Goal: Find contact information: Find contact information

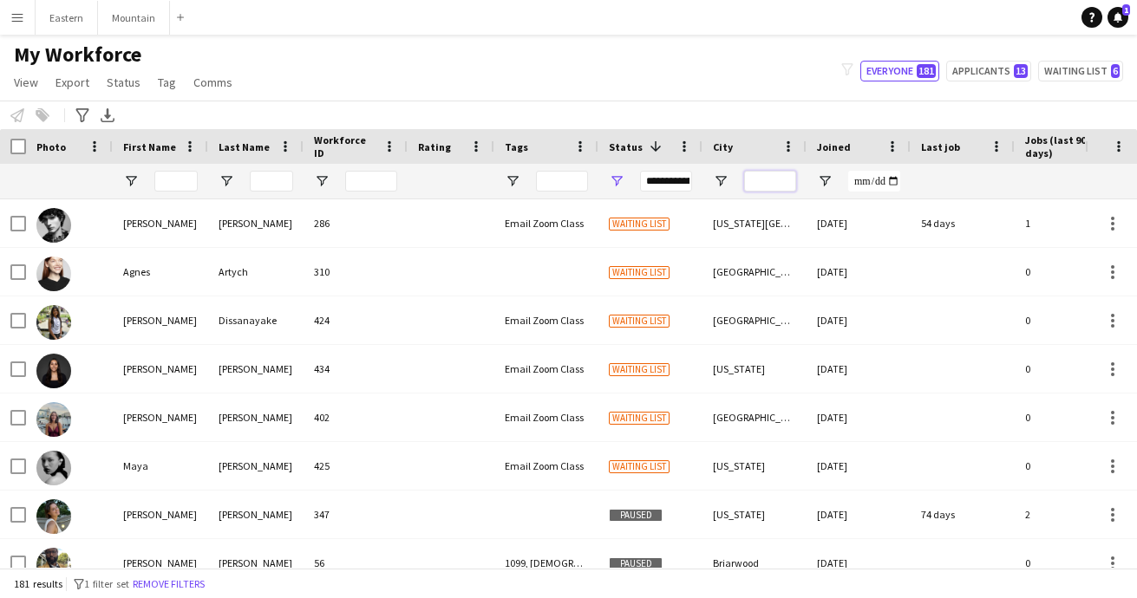
click at [758, 179] on input "City Filter Input" at bounding box center [770, 181] width 52 height 21
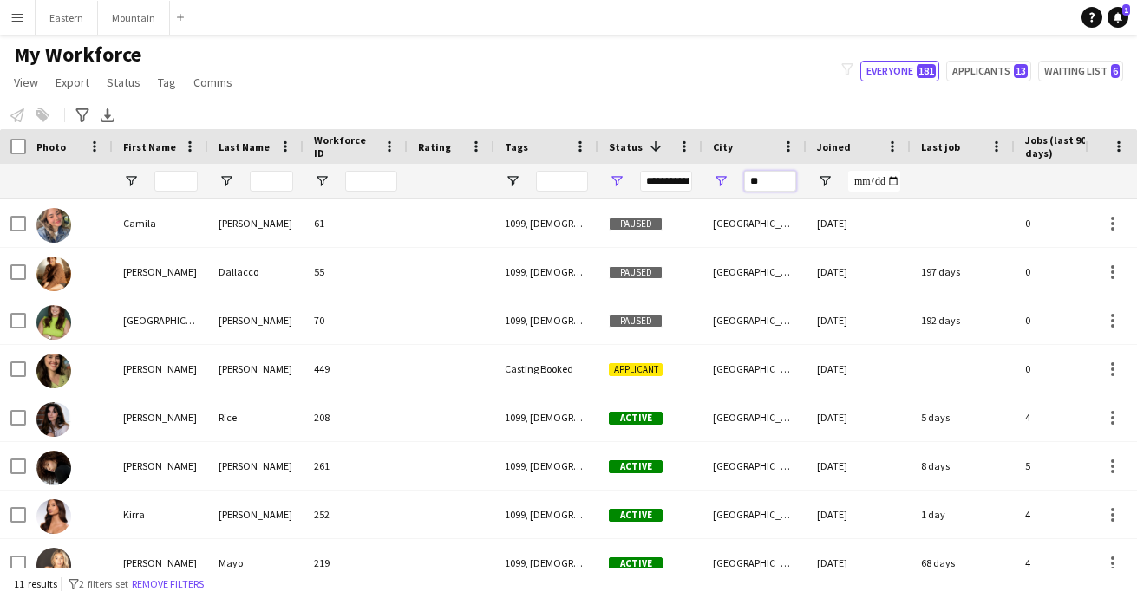
type input "*"
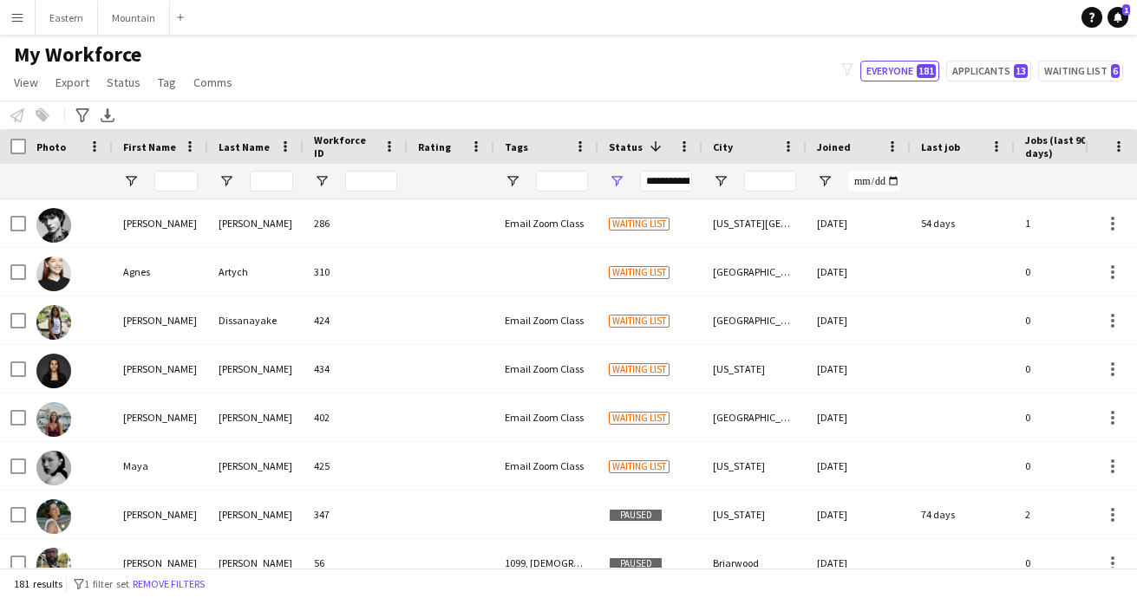
click at [18, 15] on app-icon "Menu" at bounding box center [17, 17] width 14 height 14
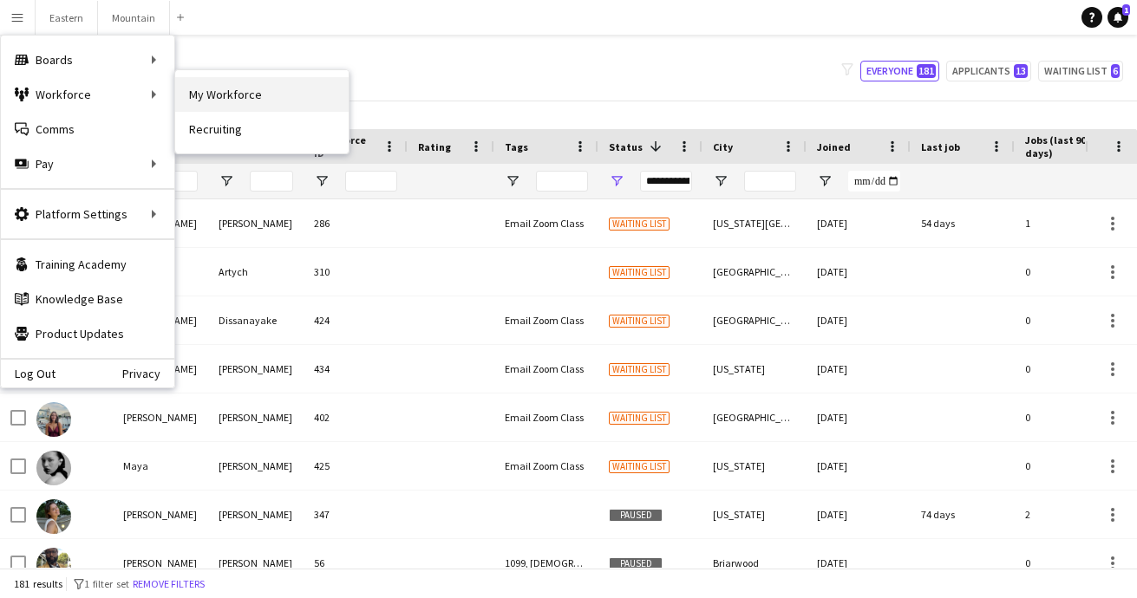
click at [224, 90] on link "My Workforce" at bounding box center [261, 94] width 173 height 35
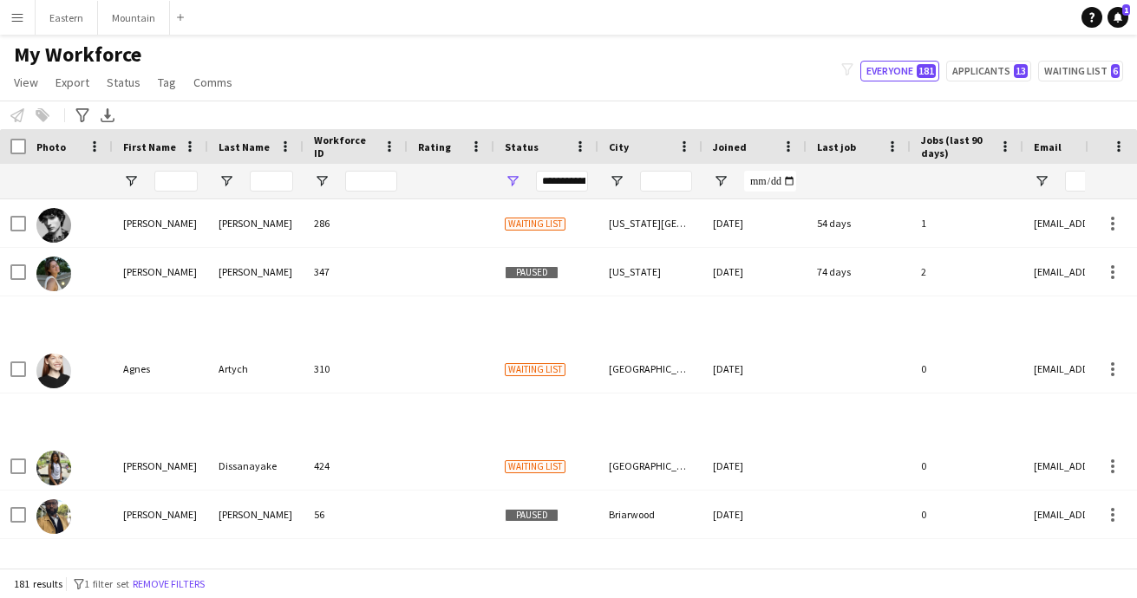
click at [219, 132] on div "Last Name" at bounding box center [256, 146] width 75 height 35
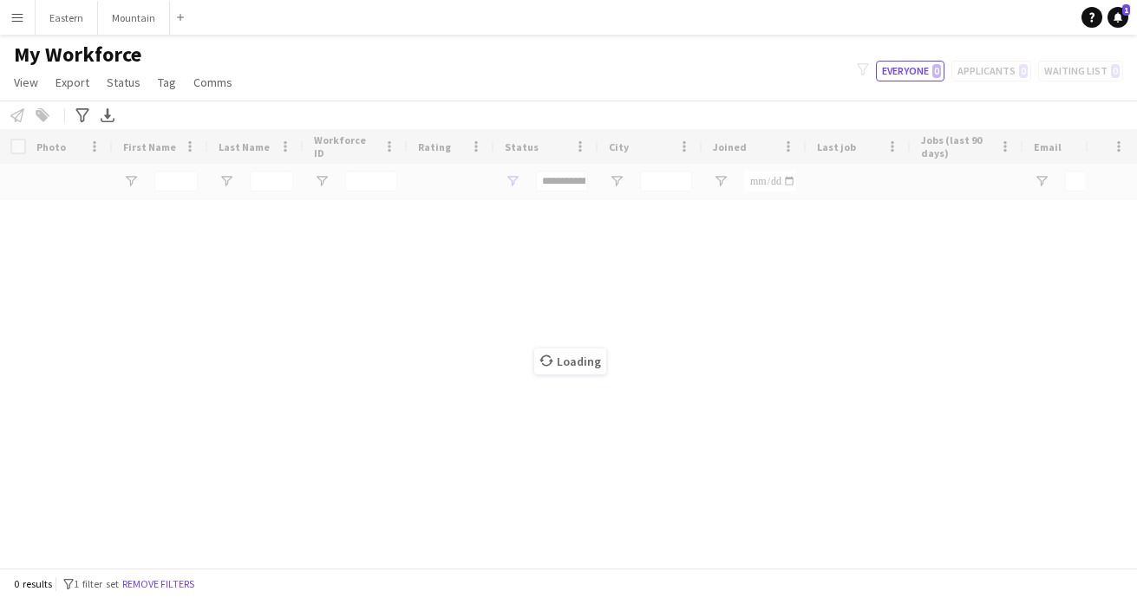
type input "**********"
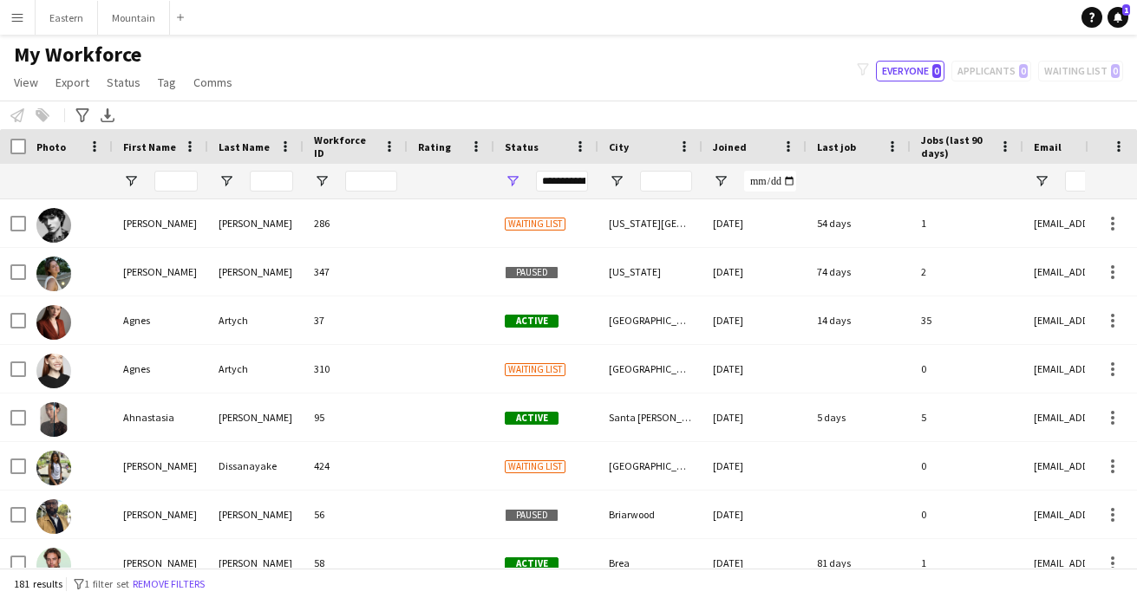
click at [522, 152] on span "Status" at bounding box center [522, 146] width 34 height 13
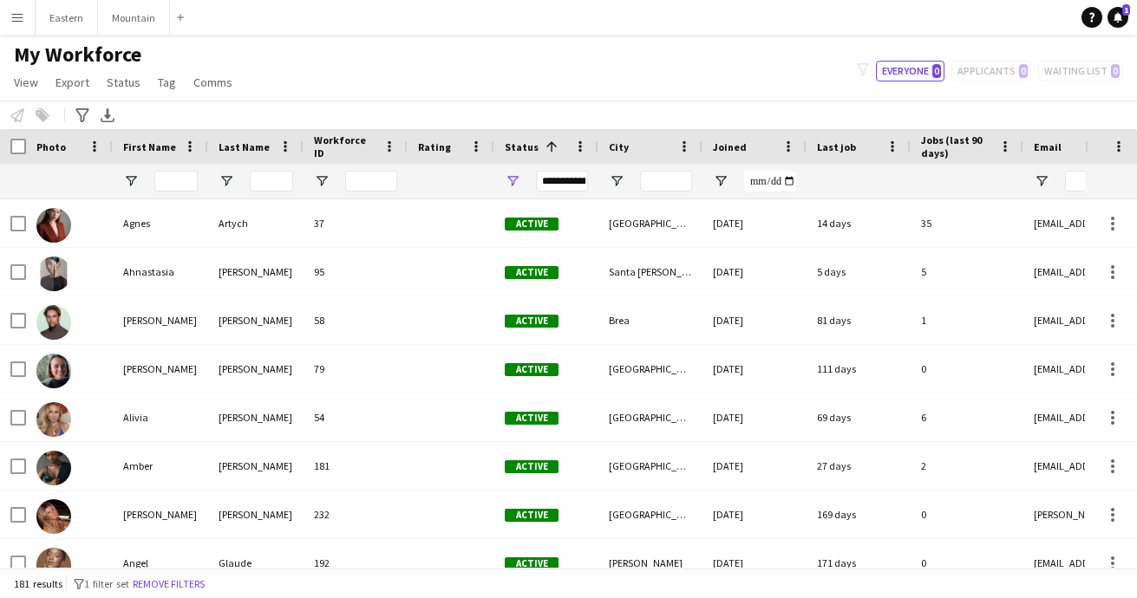
click at [522, 152] on span "Status" at bounding box center [522, 146] width 34 height 13
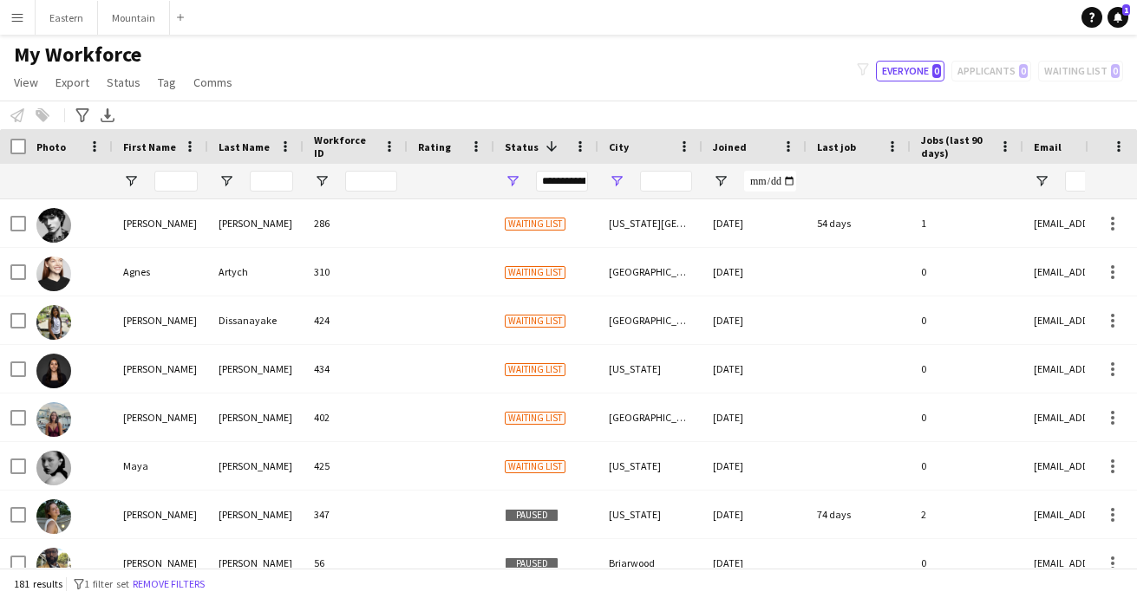
click at [619, 179] on span "Open Filter Menu" at bounding box center [617, 181] width 16 height 16
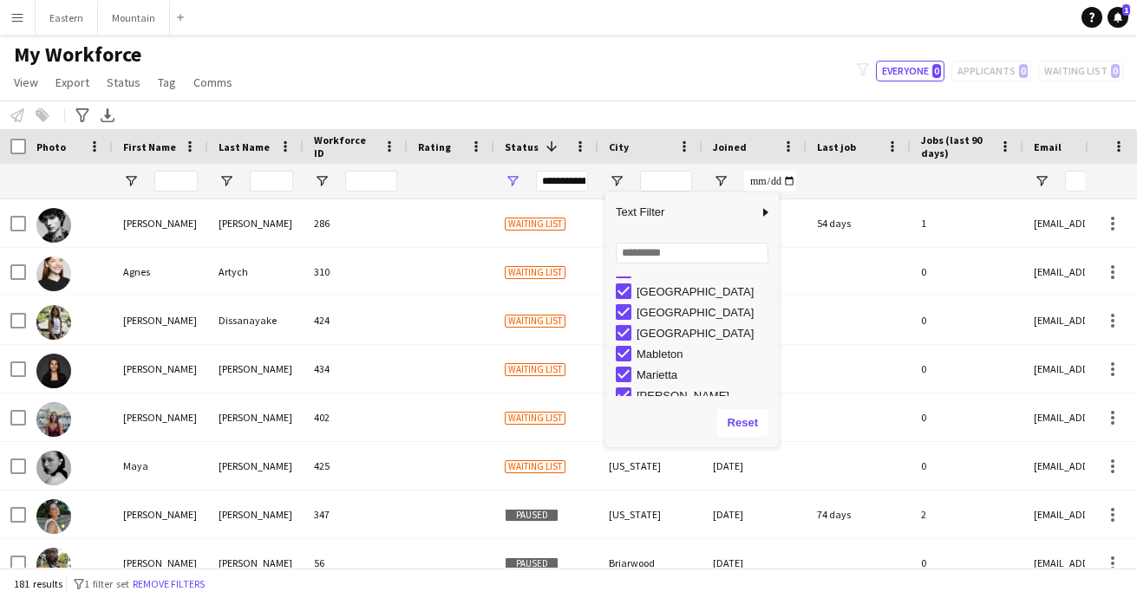
scroll to position [970, 0]
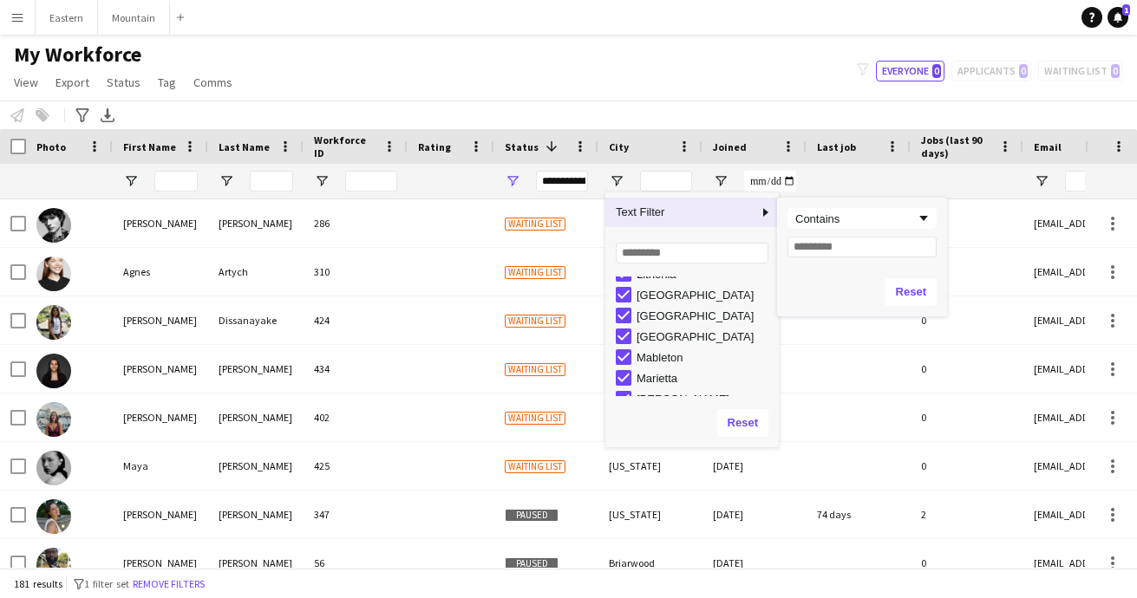
click at [766, 214] on span "Column Filter" at bounding box center [766, 213] width 16 height 16
click at [765, 213] on span "Column Filter" at bounding box center [766, 213] width 16 height 16
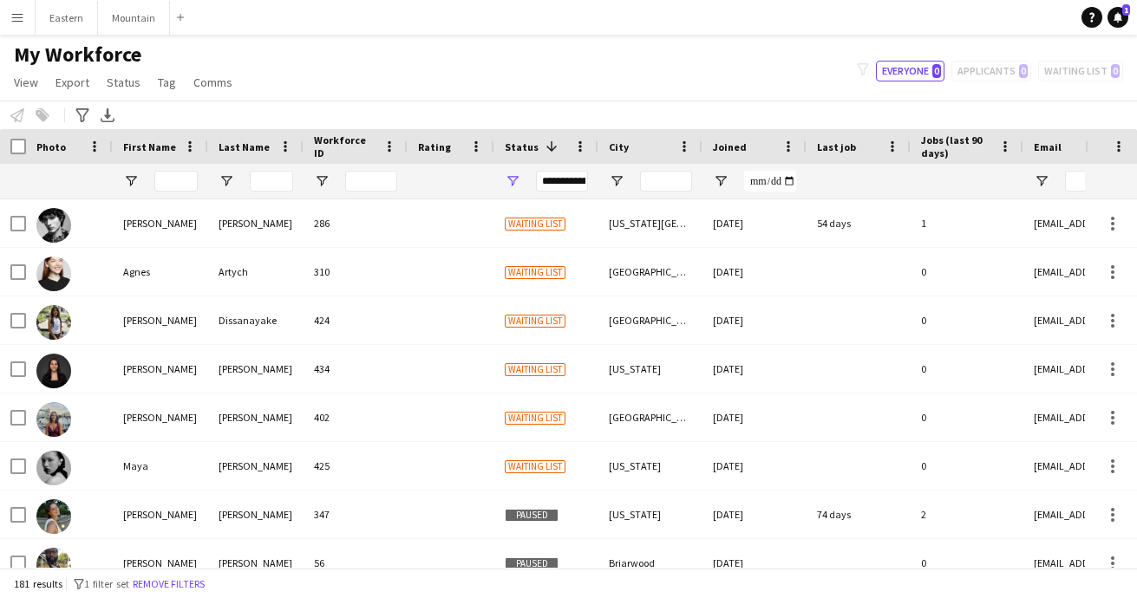
click at [710, 96] on div "My Workforce View Views Default view New view Update view Delete view Edit name…" at bounding box center [568, 71] width 1137 height 59
click at [675, 185] on input "City Filter Input" at bounding box center [666, 181] width 52 height 21
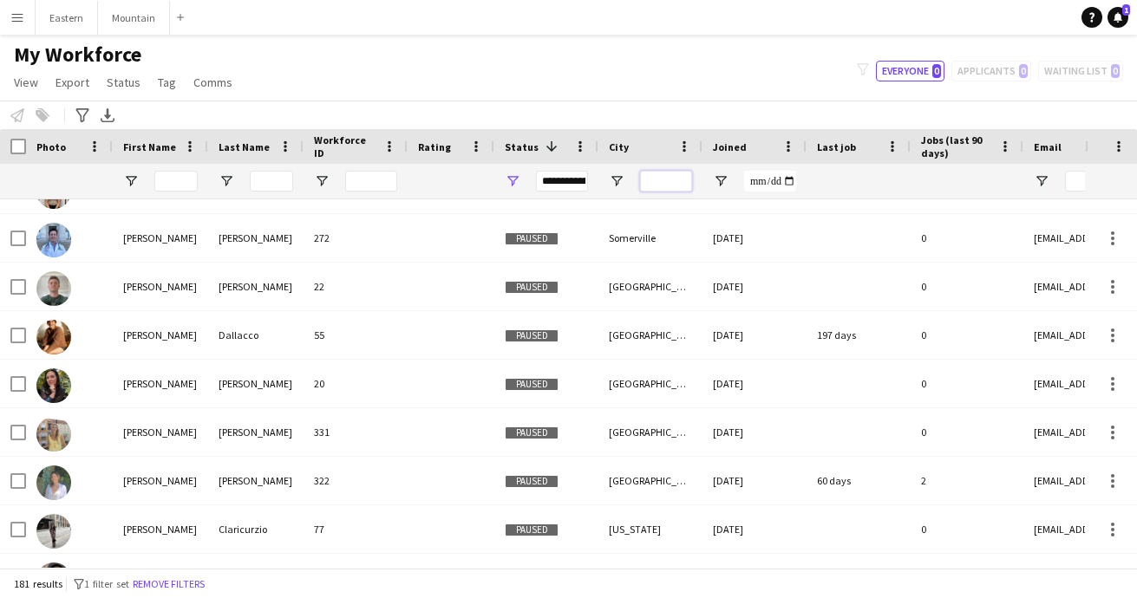
scroll to position [713, 0]
type input "*"
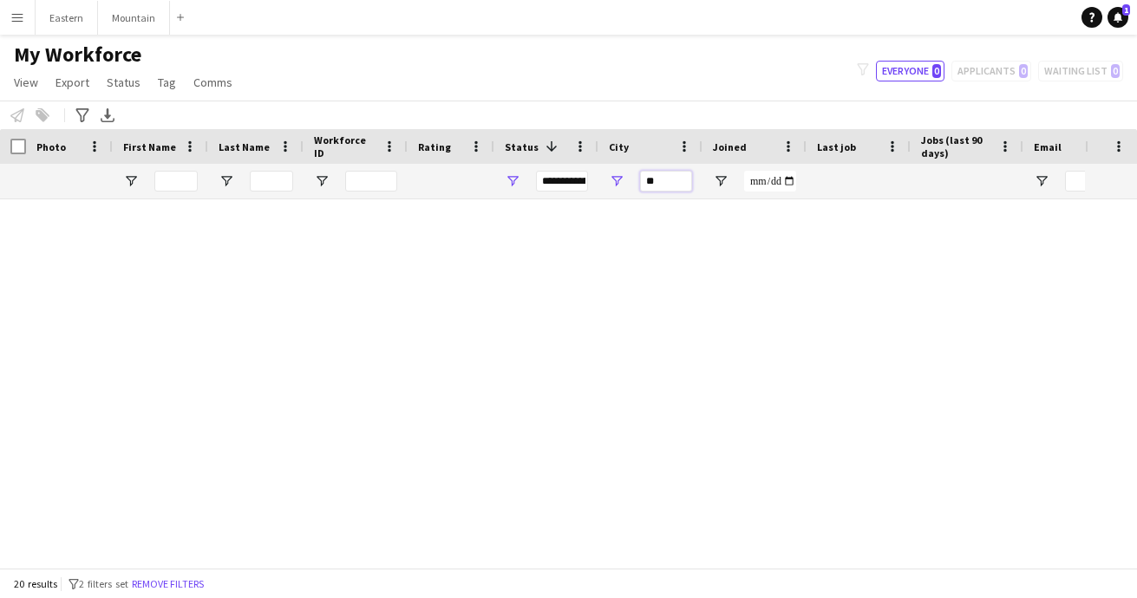
scroll to position [603, 0]
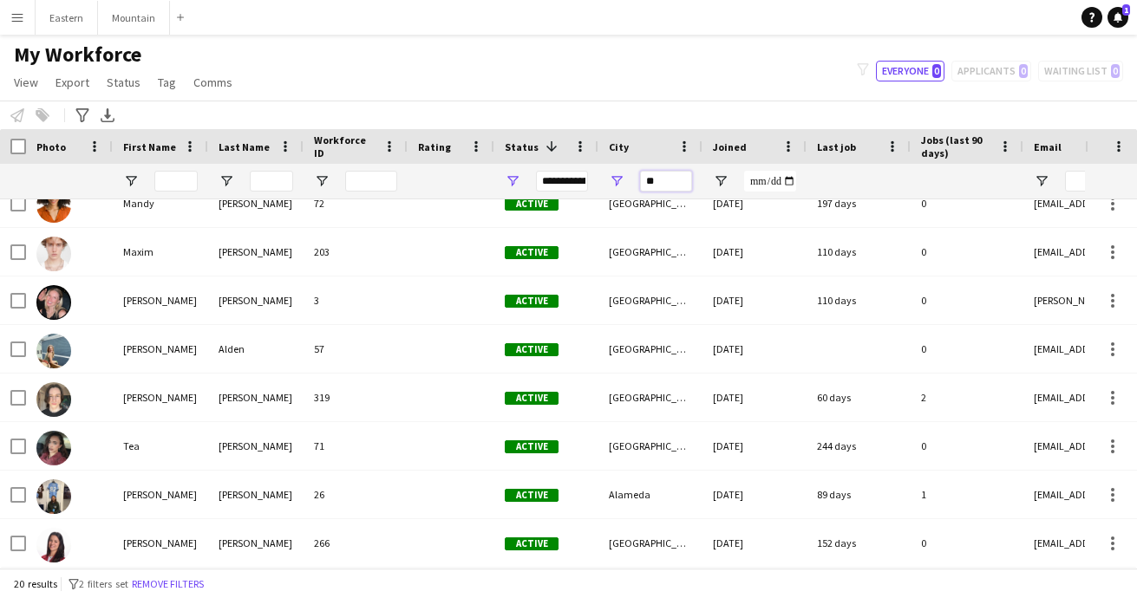
type input "*"
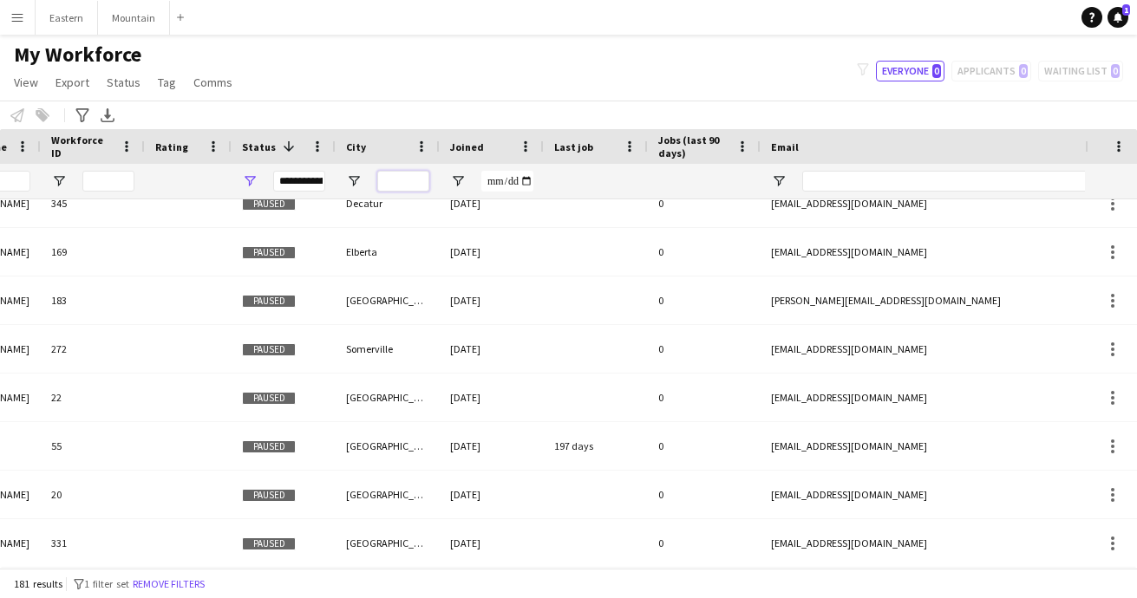
scroll to position [0, 0]
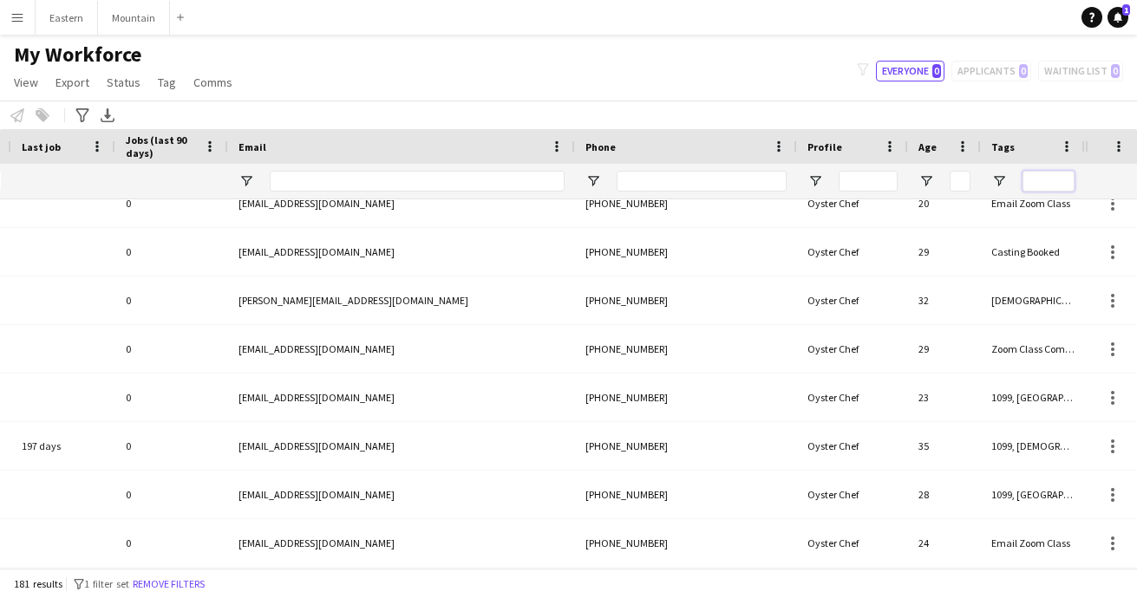
click at [1034, 185] on input "Tags Filter Input" at bounding box center [1048, 181] width 52 height 21
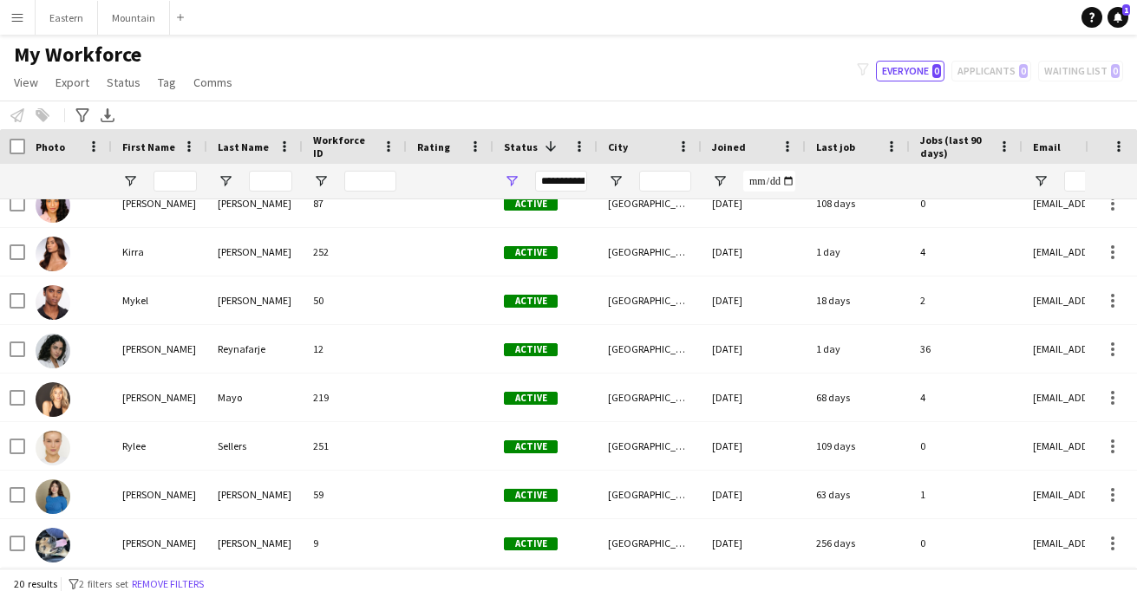
type input "***"
click at [173, 184] on input "First Name Filter Input" at bounding box center [174, 181] width 43 height 21
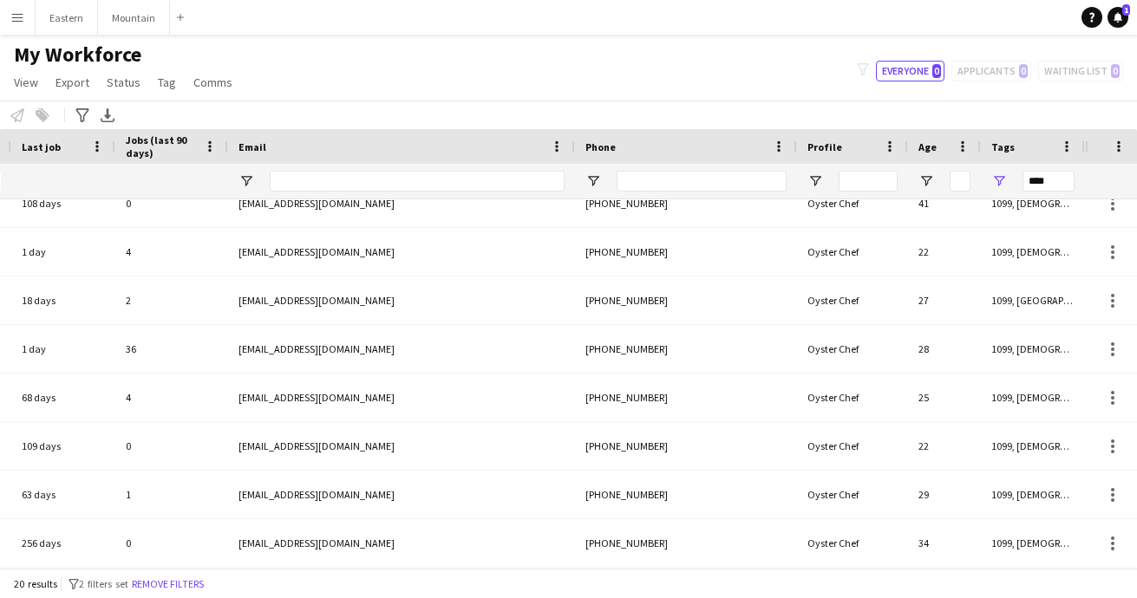
scroll to position [0, 795]
drag, startPoint x: 1058, startPoint y: 181, endPoint x: 1005, endPoint y: 181, distance: 52.9
click at [1005, 181] on div "***" at bounding box center [1033, 181] width 104 height 35
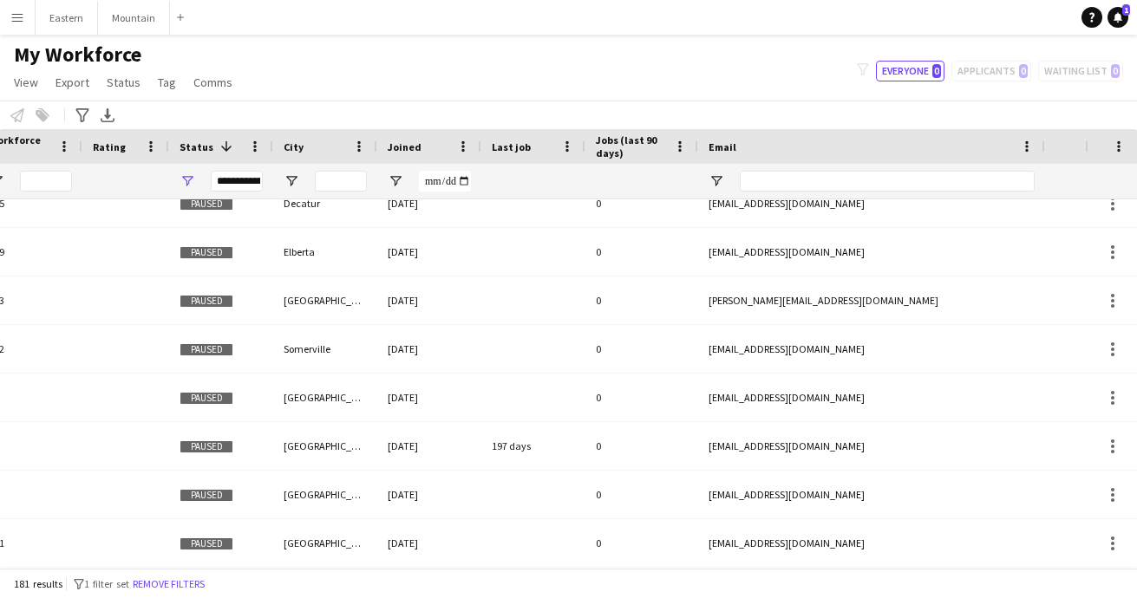
scroll to position [0, -3]
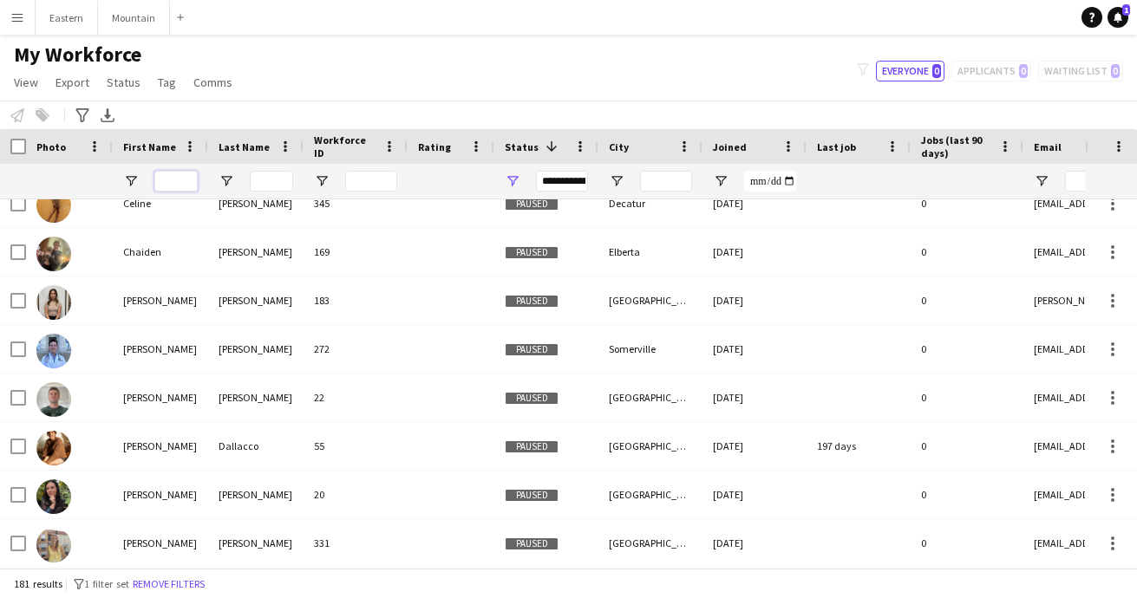
click at [184, 179] on input "First Name Filter Input" at bounding box center [175, 181] width 43 height 21
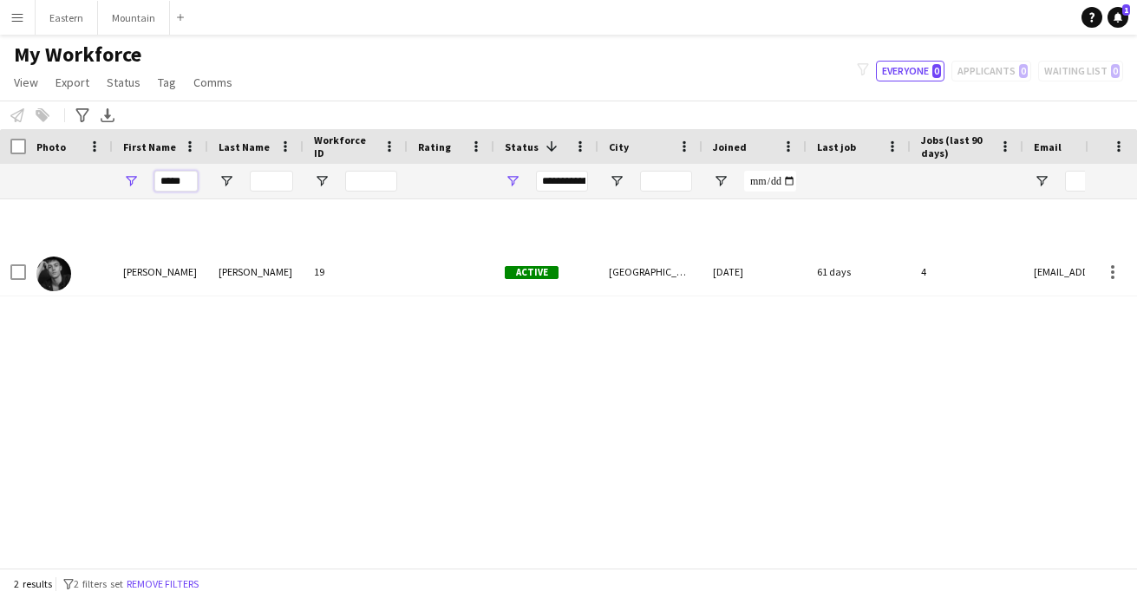
type input "*******"
drag, startPoint x: 185, startPoint y: 210, endPoint x: 226, endPoint y: 274, distance: 76.5
click at [226, 274] on div "[PERSON_NAME]" at bounding box center [255, 272] width 95 height 48
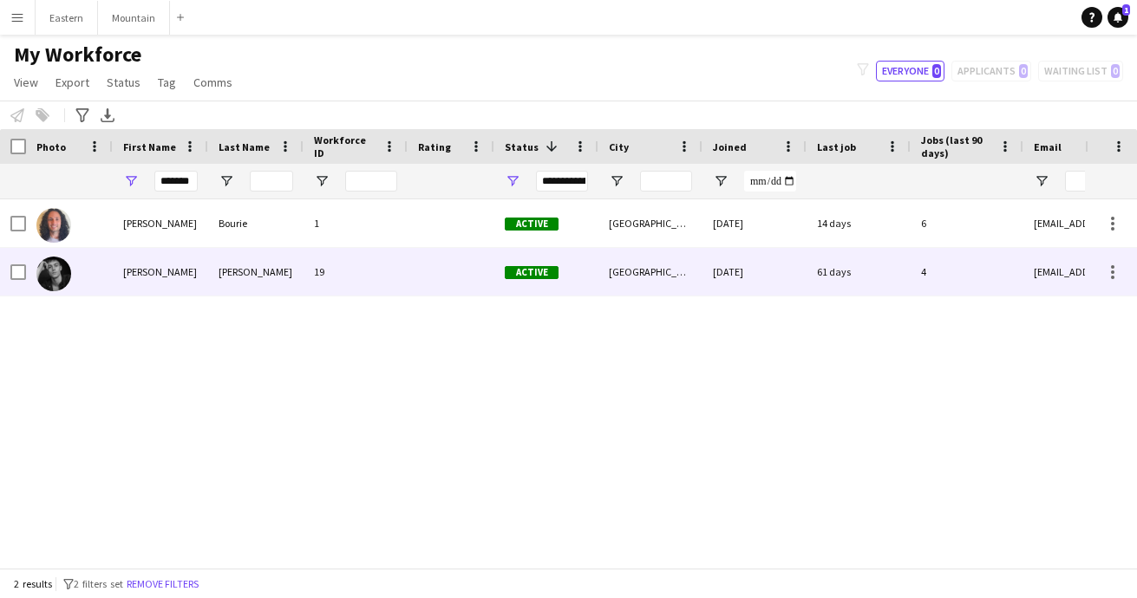
click at [226, 274] on div "[PERSON_NAME]" at bounding box center [255, 272] width 95 height 48
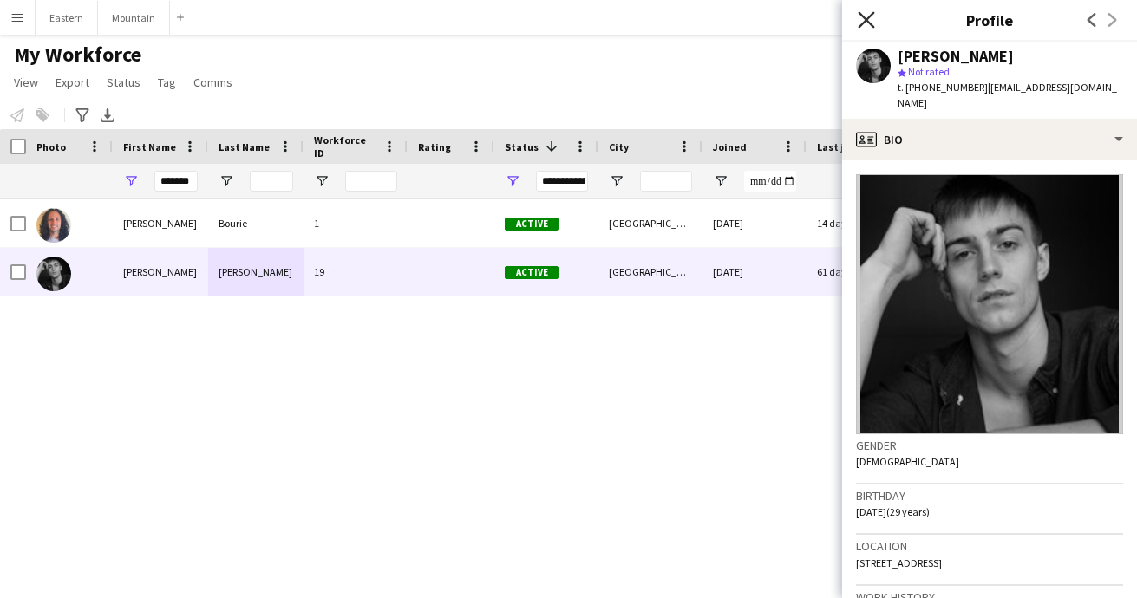
click at [864, 13] on icon "Close pop-in" at bounding box center [866, 19] width 16 height 16
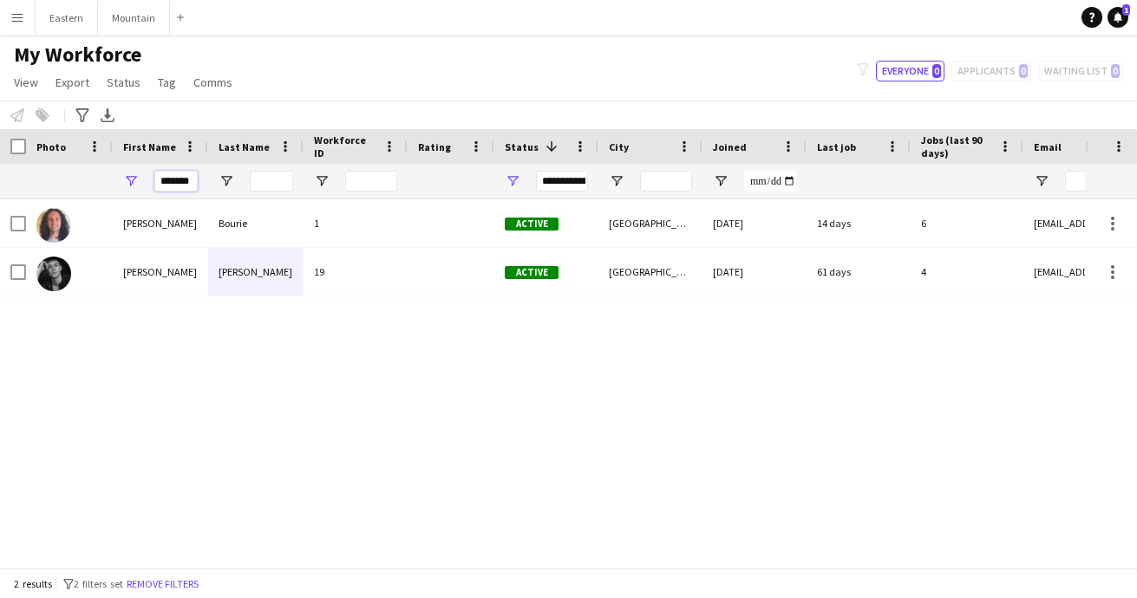
drag, startPoint x: 162, startPoint y: 180, endPoint x: 214, endPoint y: 181, distance: 52.0
click at [214, 181] on div at bounding box center [940, 181] width 1880 height 35
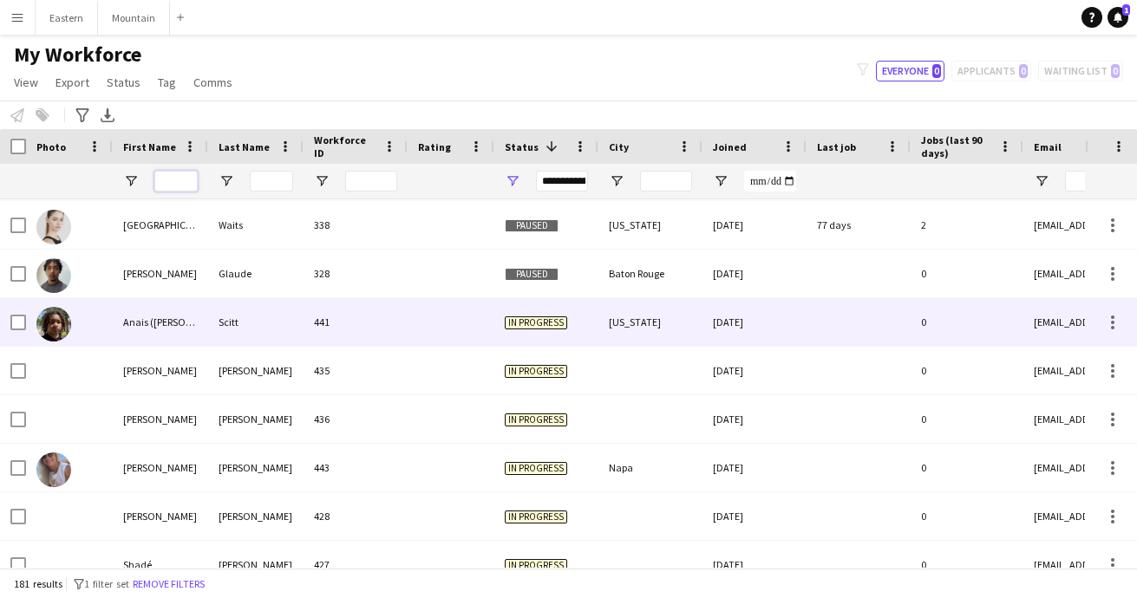
scroll to position [1791, 0]
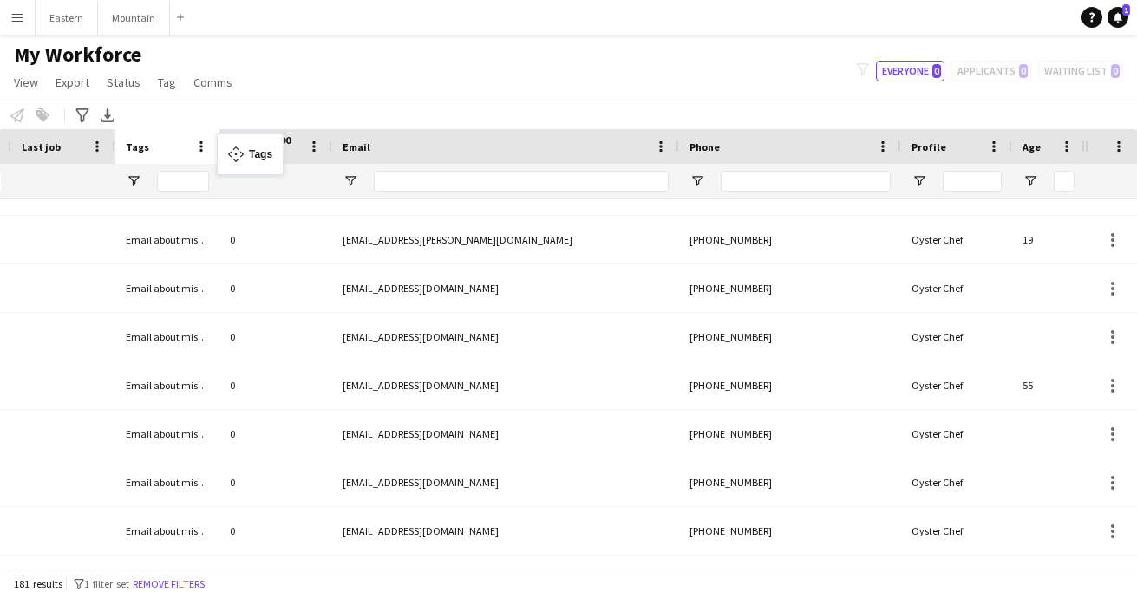
drag, startPoint x: 1009, startPoint y: 147, endPoint x: 225, endPoint y: 144, distance: 783.9
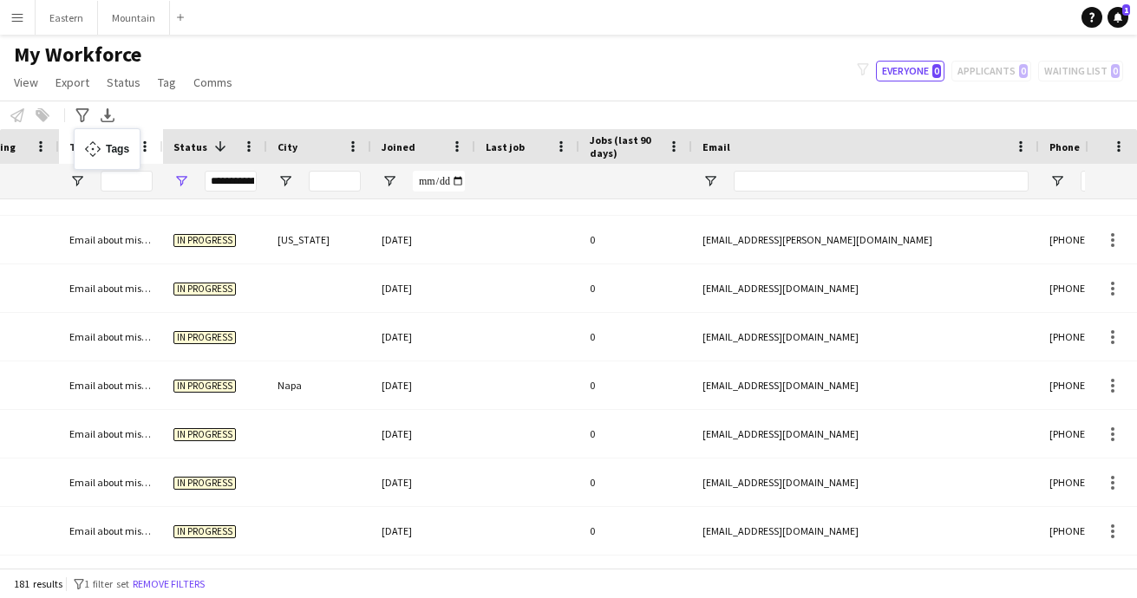
drag, startPoint x: 509, startPoint y: 142, endPoint x: 84, endPoint y: 139, distance: 424.9
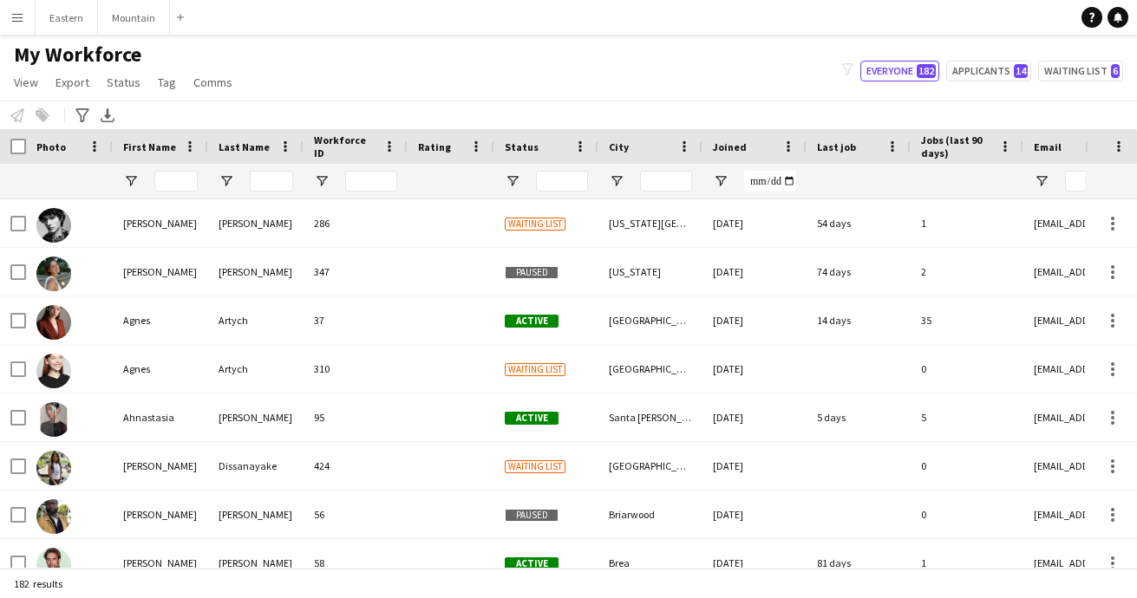
type input "**********"
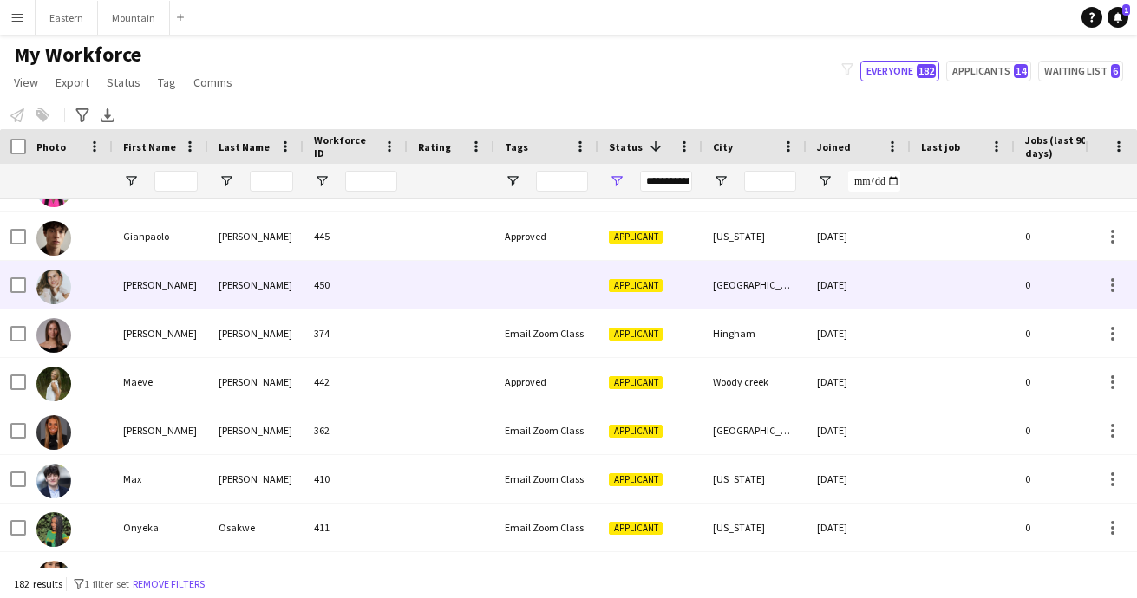
click at [549, 301] on div at bounding box center [546, 285] width 104 height 48
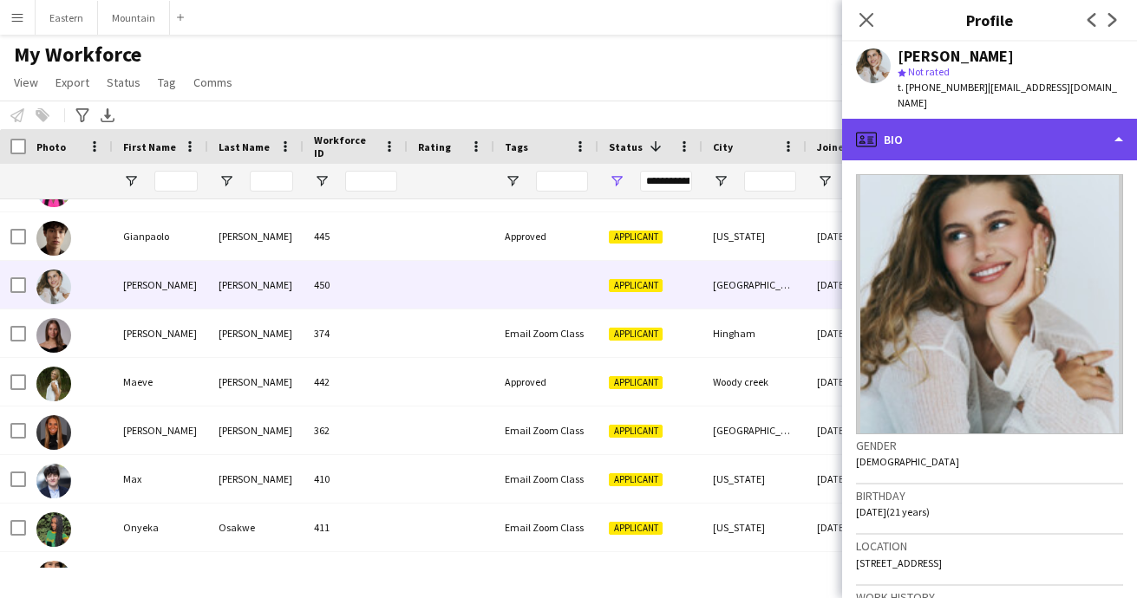
click at [972, 119] on div "profile Bio" at bounding box center [989, 140] width 295 height 42
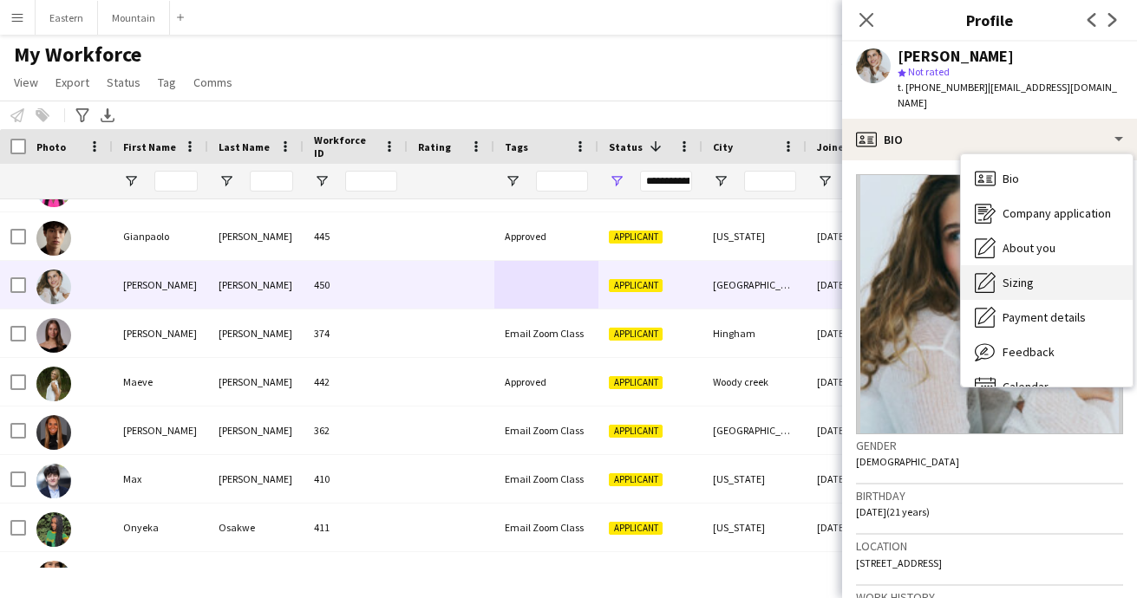
click at [1025, 275] on span "Sizing" at bounding box center [1017, 283] width 31 height 16
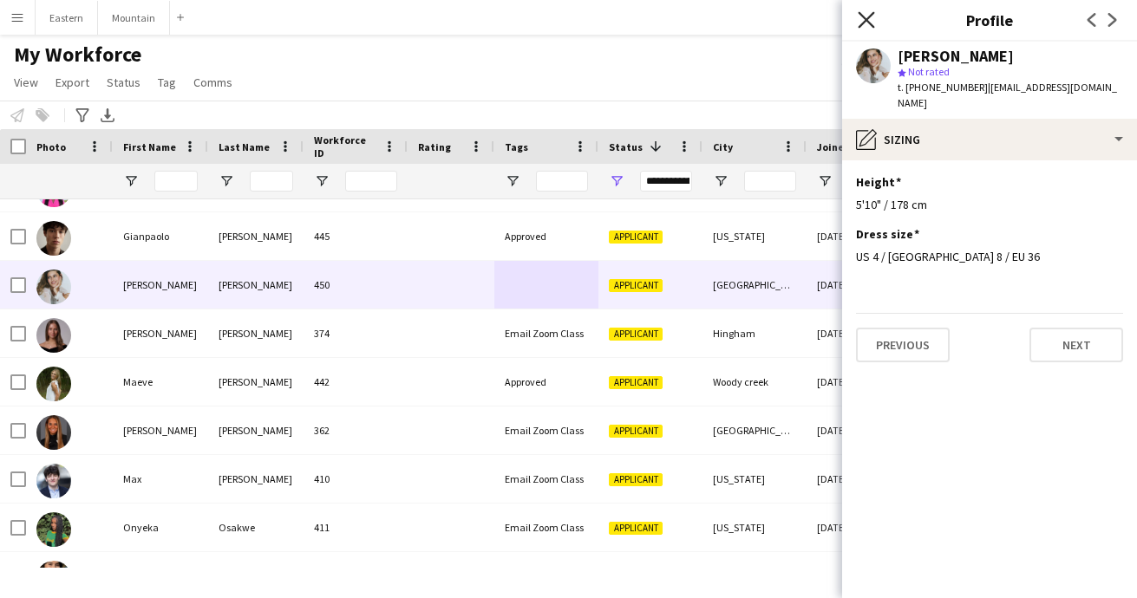
click at [864, 15] on icon "Close pop-in" at bounding box center [866, 19] width 16 height 16
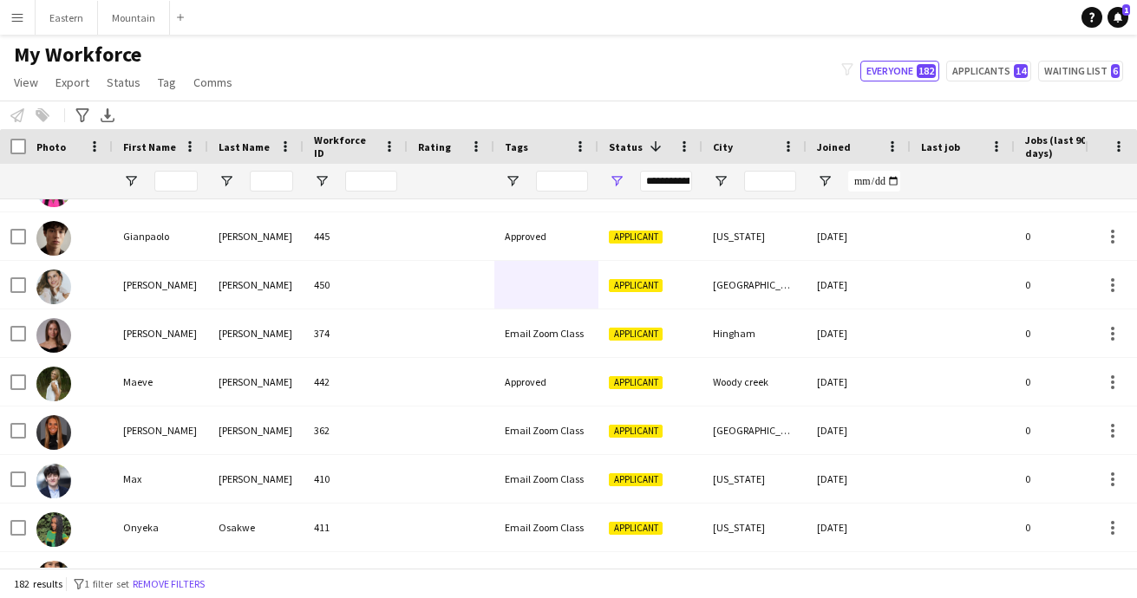
click at [521, 88] on div "My Workforce View Views Default view New view Update view Delete view Edit name…" at bounding box center [568, 71] width 1137 height 59
click at [164, 184] on input "First Name Filter Input" at bounding box center [175, 181] width 43 height 21
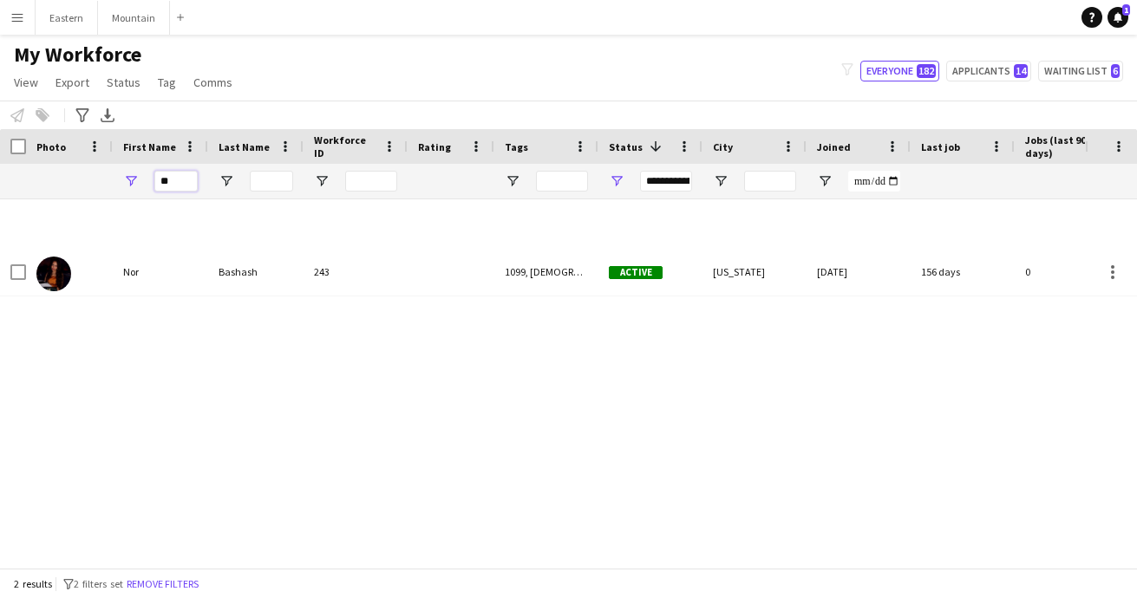
type input "*"
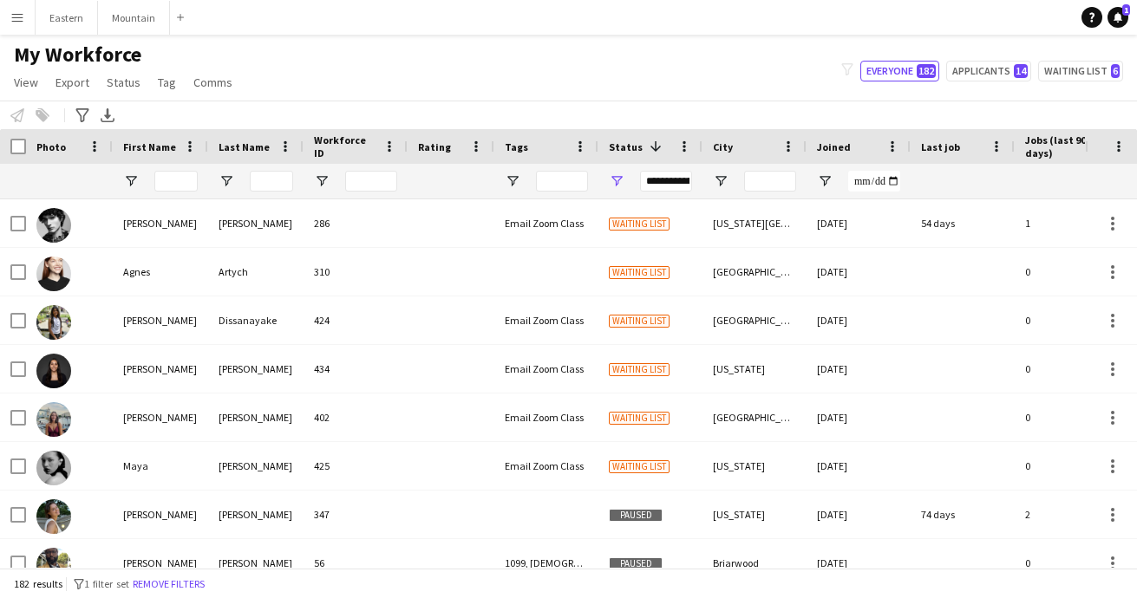
click at [667, 180] on div "**********" at bounding box center [666, 181] width 52 height 21
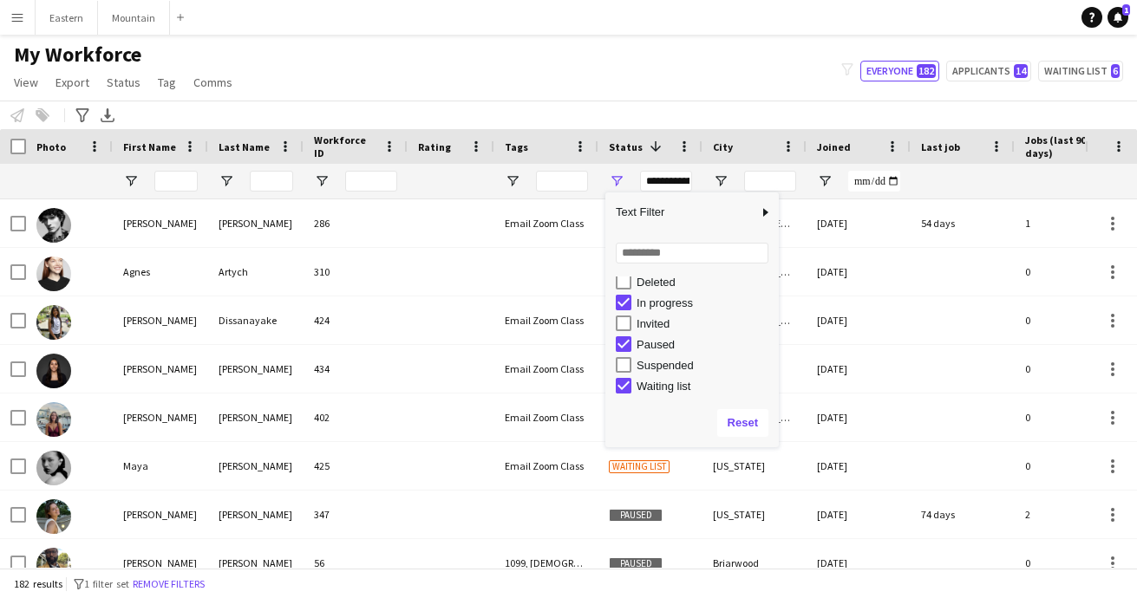
scroll to position [109, 0]
click at [659, 101] on div "Notify workforce Add to tag Select at least one crew to tag him or her. Advance…" at bounding box center [568, 115] width 1137 height 29
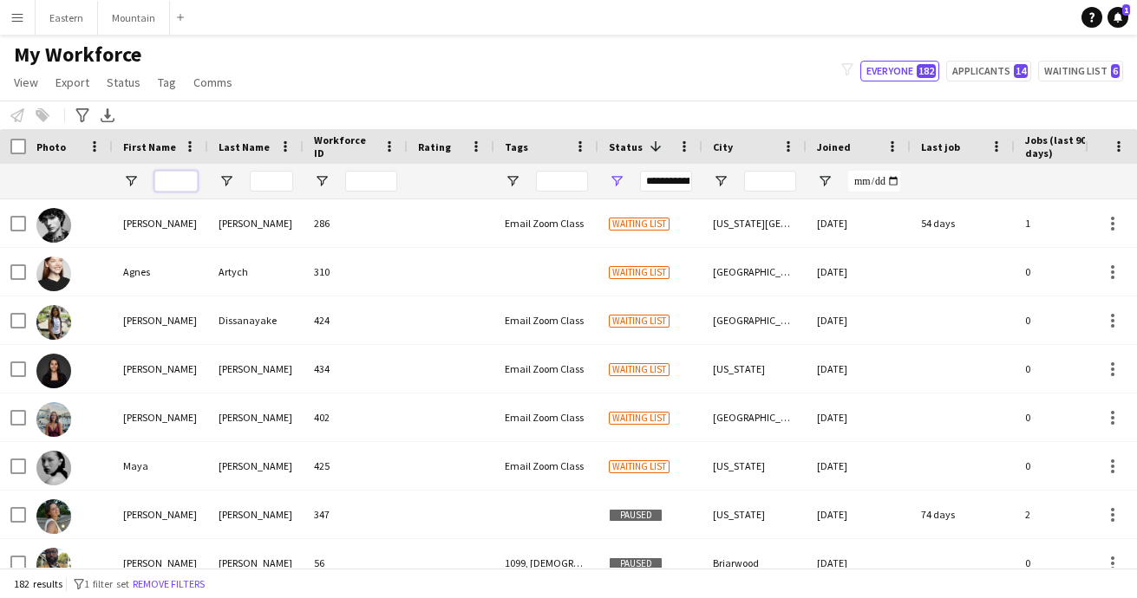
click at [179, 181] on input "First Name Filter Input" at bounding box center [175, 181] width 43 height 21
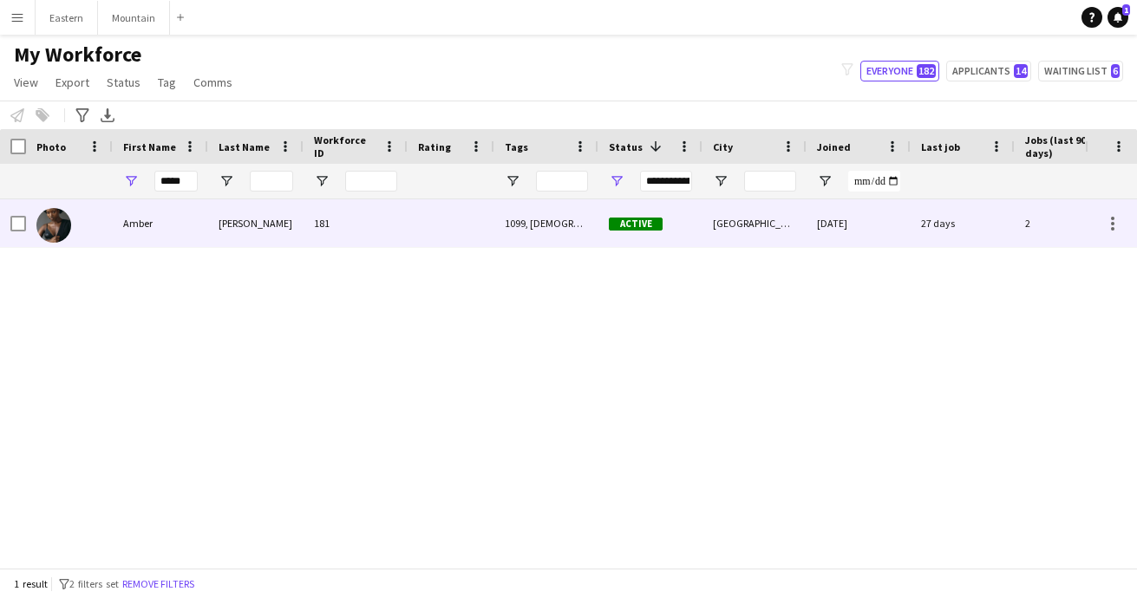
click at [175, 230] on div "Amber" at bounding box center [160, 223] width 95 height 48
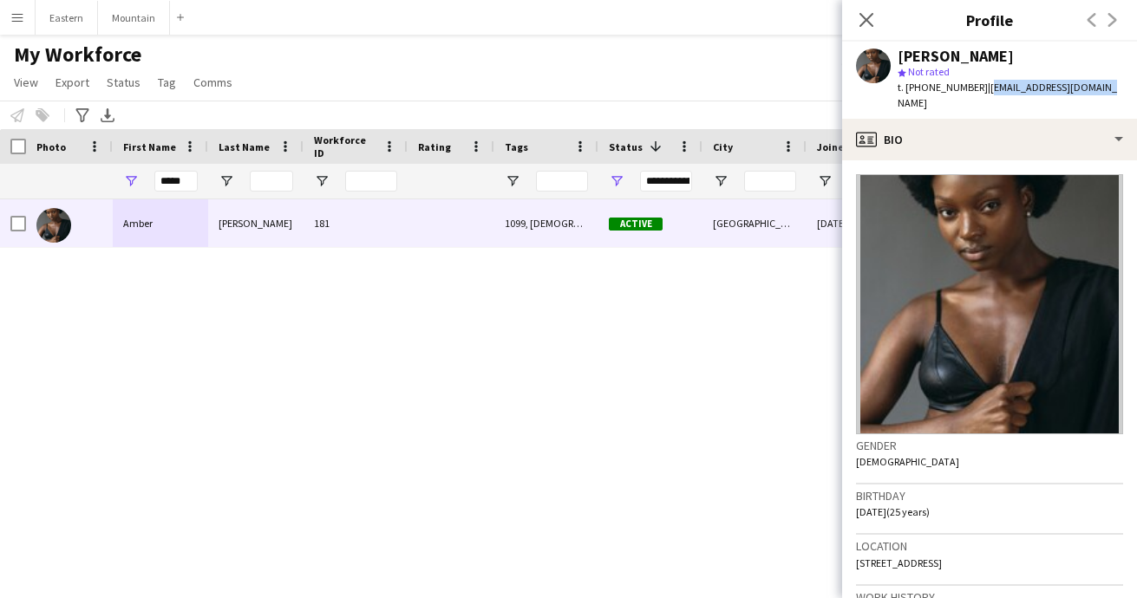
drag, startPoint x: 976, startPoint y: 89, endPoint x: 1114, endPoint y: 91, distance: 137.9
click at [1115, 91] on app-profile-header "Amber Shields star Not rated t. +14703670453 | abreshaymgmt@gmail.com" at bounding box center [989, 80] width 295 height 77
copy span "[EMAIL_ADDRESS][DOMAIN_NAME]"
click at [868, 15] on icon "Close pop-in" at bounding box center [866, 19] width 16 height 16
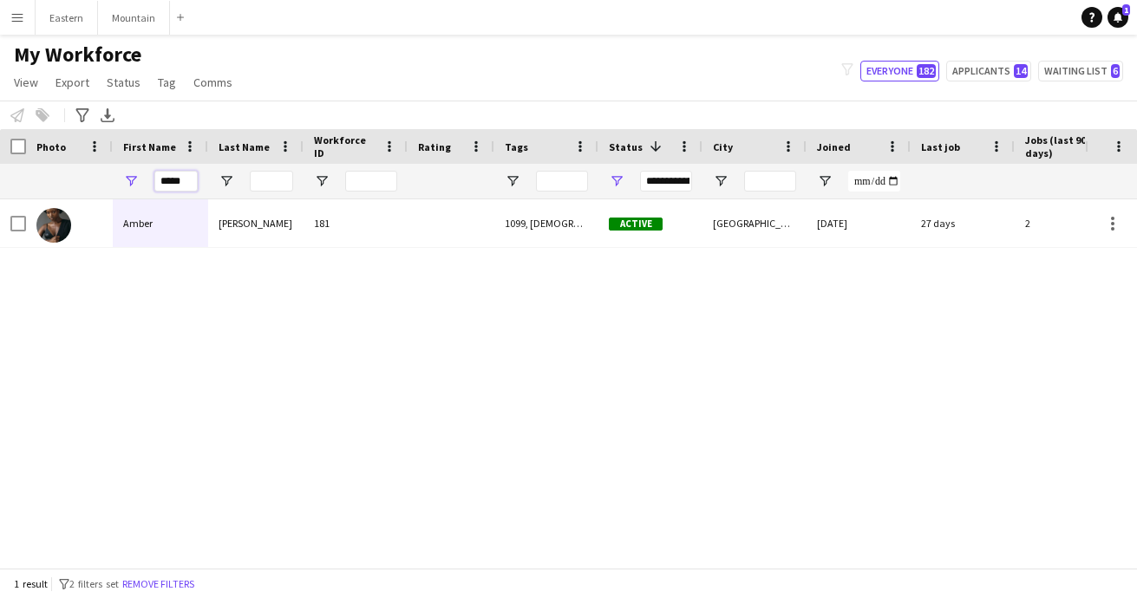
drag, startPoint x: 193, startPoint y: 179, endPoint x: 120, endPoint y: 179, distance: 73.7
click at [120, 179] on div "*****" at bounding box center [160, 181] width 95 height 35
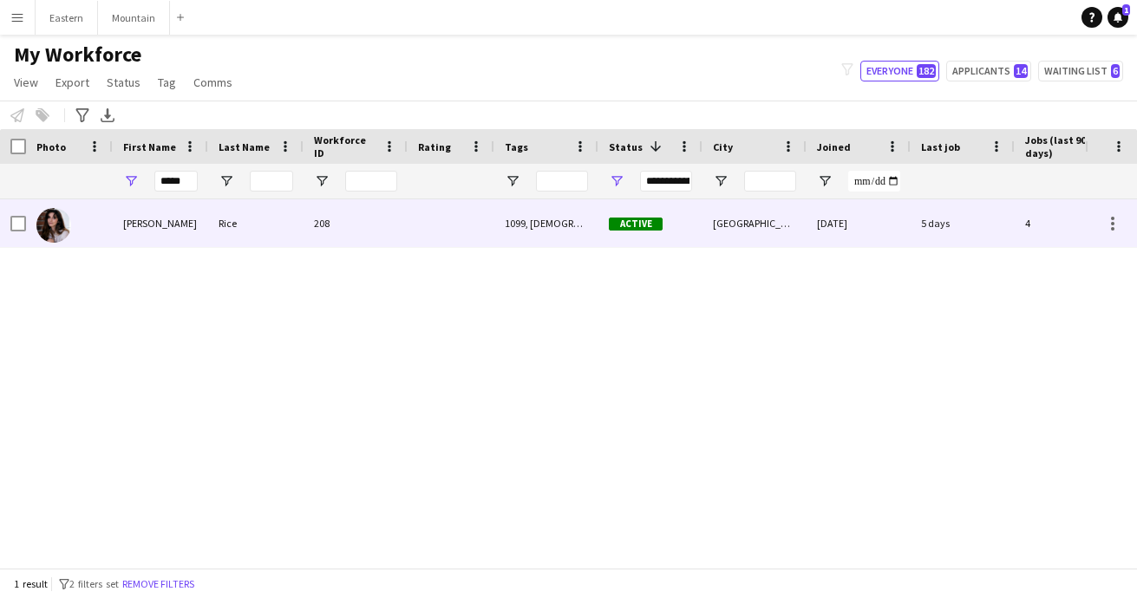
drag, startPoint x: 120, startPoint y: 179, endPoint x: 136, endPoint y: 228, distance: 51.3
click at [136, 228] on div "[PERSON_NAME]" at bounding box center [160, 223] width 95 height 48
click at [360, 215] on div "208" at bounding box center [355, 223] width 104 height 48
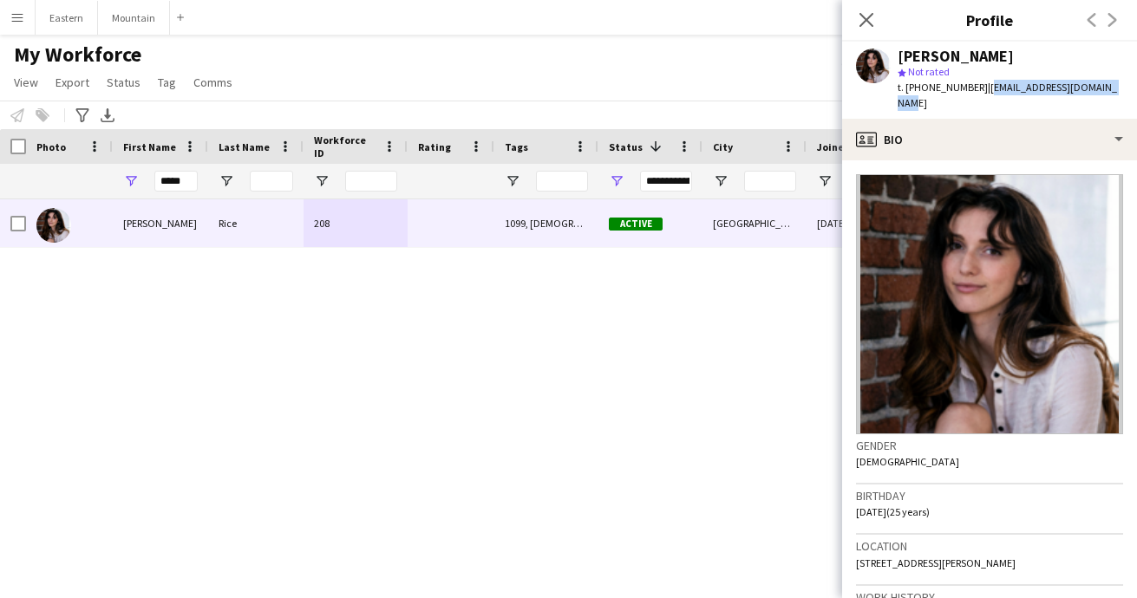
drag, startPoint x: 975, startPoint y: 89, endPoint x: 1093, endPoint y: 90, distance: 118.8
click at [1093, 90] on div "Claire Rice star Not rated t. +18312776339 | clairebellerice@gmail.com" at bounding box center [989, 80] width 295 height 77
copy span "[EMAIL_ADDRESS][DOMAIN_NAME]"
click at [871, 28] on icon "Close pop-in" at bounding box center [866, 19] width 16 height 16
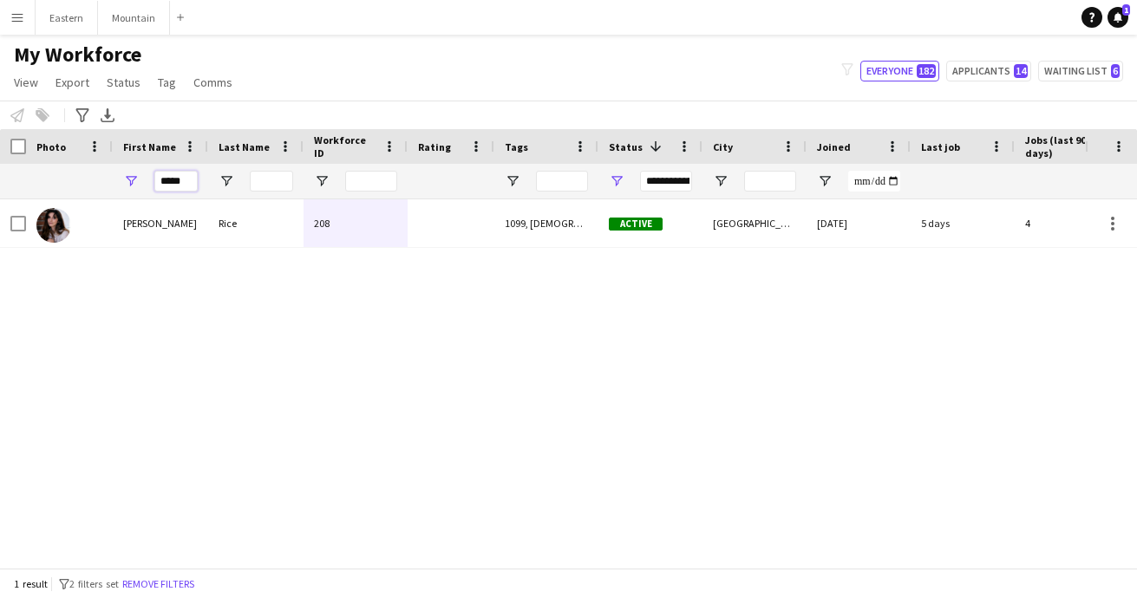
drag, startPoint x: 193, startPoint y: 184, endPoint x: 106, endPoint y: 184, distance: 87.6
click at [106, 184] on div "*****" at bounding box center [940, 181] width 1880 height 35
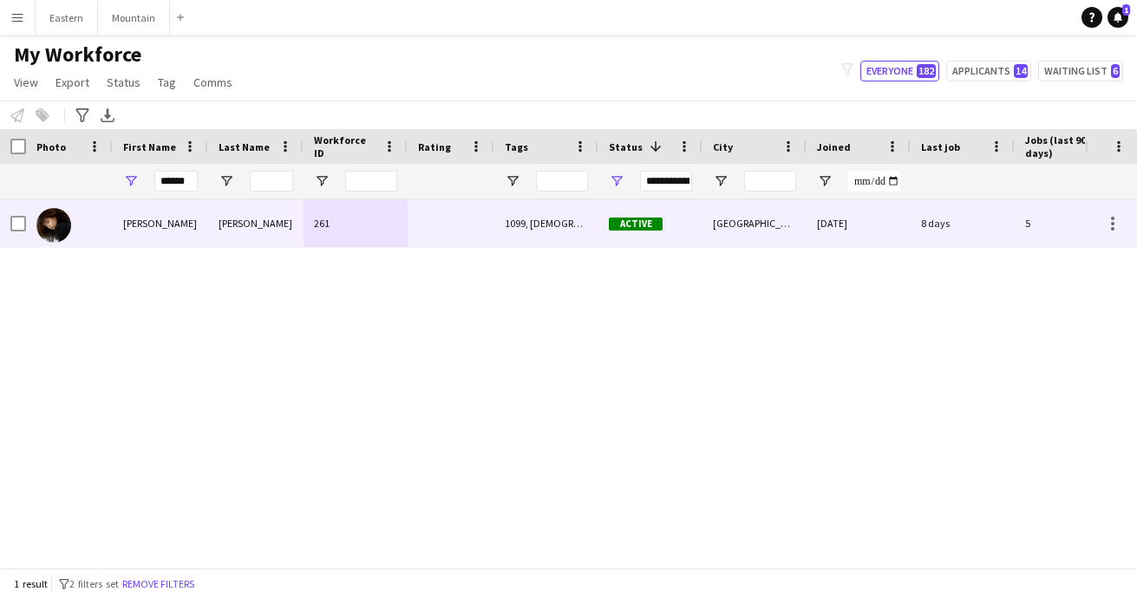
click at [131, 225] on div "[PERSON_NAME]" at bounding box center [160, 223] width 95 height 48
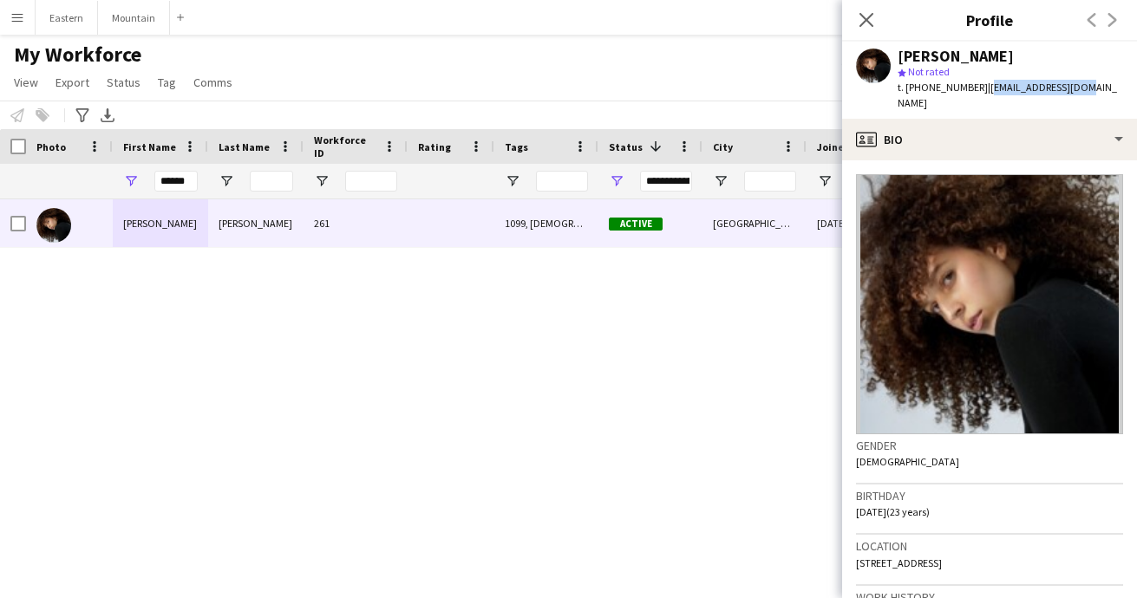
drag, startPoint x: 975, startPoint y: 85, endPoint x: 1084, endPoint y: 90, distance: 109.4
click at [1084, 90] on app-profile-header "Irelyn Wesley star Not rated t. +17605224022 | byirelyn@gmail.com" at bounding box center [989, 80] width 295 height 77
copy span "[EMAIL_ADDRESS][DOMAIN_NAME]"
drag, startPoint x: 188, startPoint y: 179, endPoint x: 112, endPoint y: 175, distance: 76.4
click at [112, 174] on div "******" at bounding box center [940, 181] width 1880 height 35
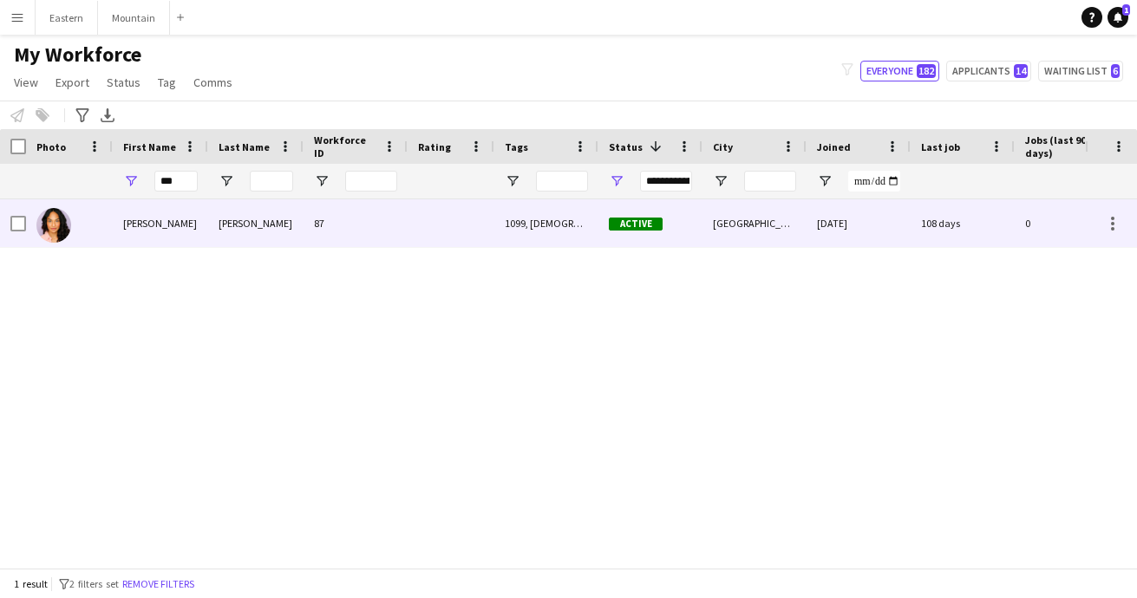
drag, startPoint x: 112, startPoint y: 175, endPoint x: 154, endPoint y: 229, distance: 68.5
click at [154, 229] on div "[PERSON_NAME]" at bounding box center [160, 223] width 95 height 48
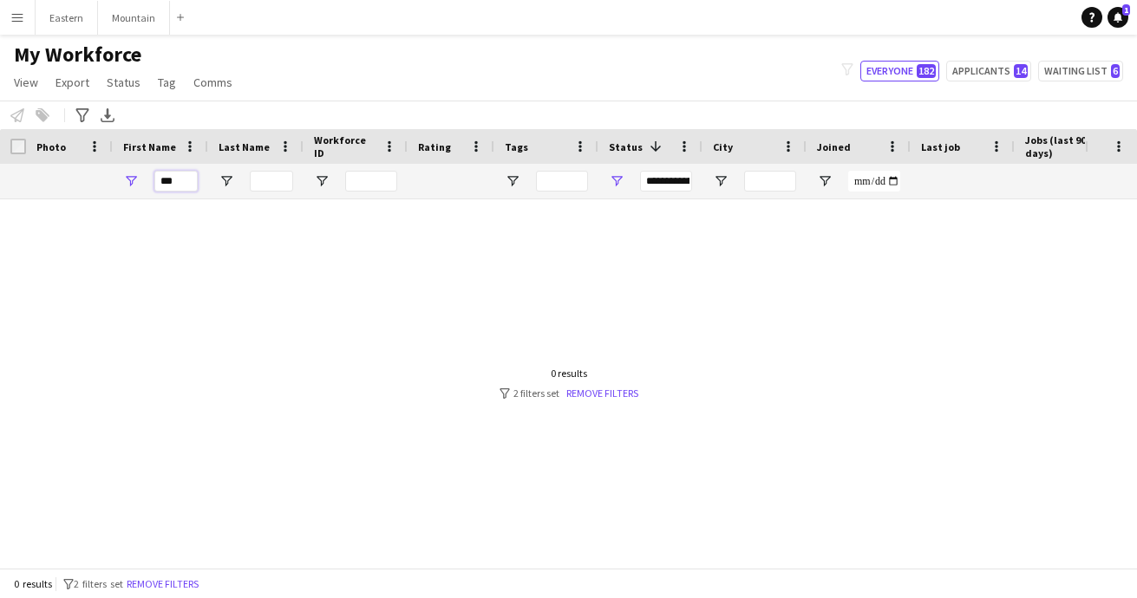
click at [186, 184] on input "***" at bounding box center [175, 181] width 43 height 21
drag, startPoint x: 186, startPoint y: 184, endPoint x: 161, endPoint y: 184, distance: 25.1
click at [161, 184] on input "***" at bounding box center [175, 181] width 43 height 21
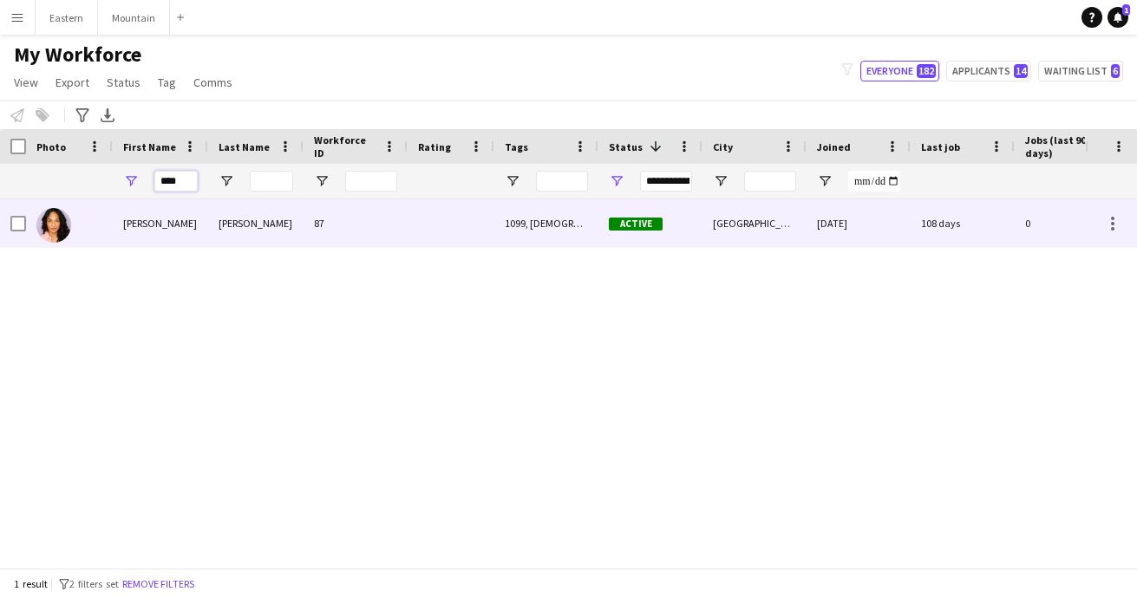
type input "****"
click at [178, 226] on div "[PERSON_NAME]" at bounding box center [160, 223] width 95 height 48
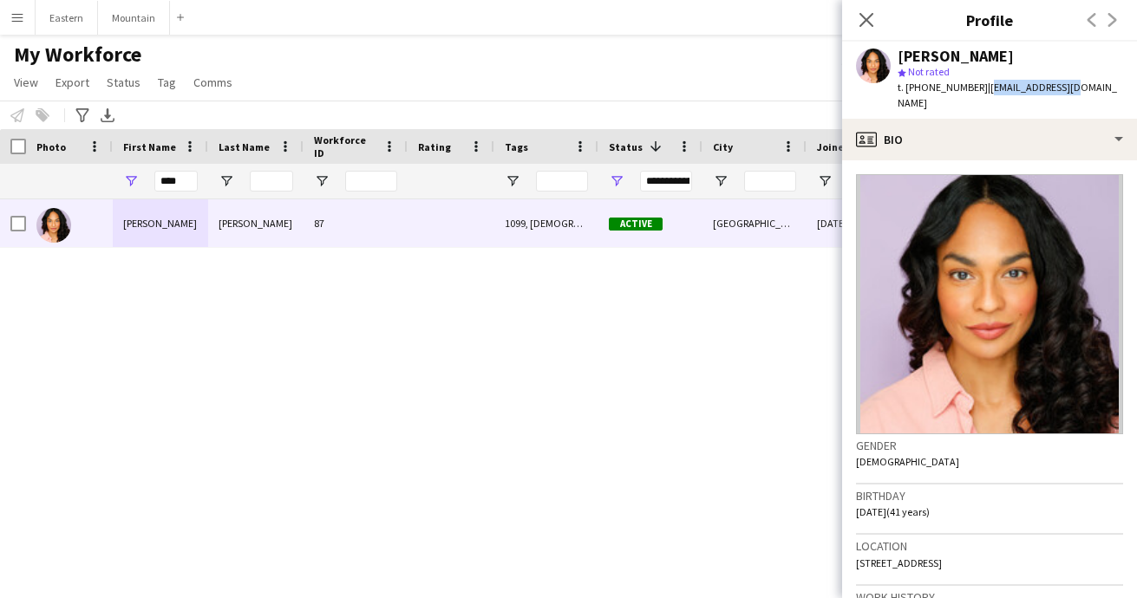
drag, startPoint x: 975, startPoint y: 88, endPoint x: 1125, endPoint y: 94, distance: 150.1
click at [1125, 94] on app-profile-header "Kacy Rodgers star Not rated t. +15035446654 | kacy20@gmail.com" at bounding box center [989, 80] width 295 height 77
copy span "[EMAIL_ADDRESS][DOMAIN_NAME]"
click at [867, 21] on icon at bounding box center [866, 19] width 16 height 16
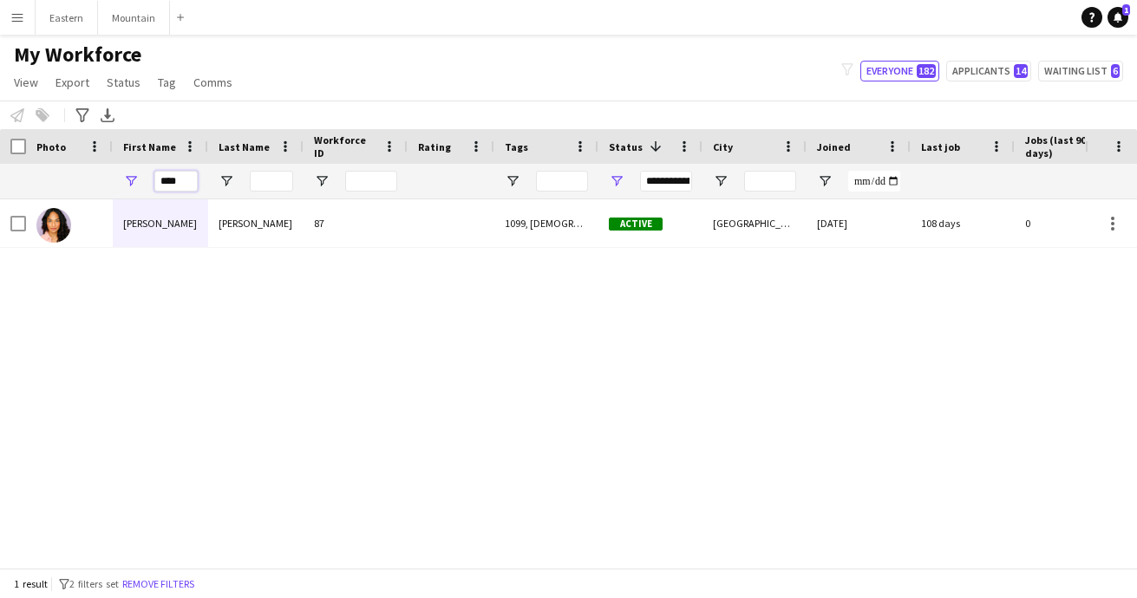
drag, startPoint x: 193, startPoint y: 178, endPoint x: 127, endPoint y: 166, distance: 66.9
click at [127, 166] on div "****" at bounding box center [160, 181] width 95 height 35
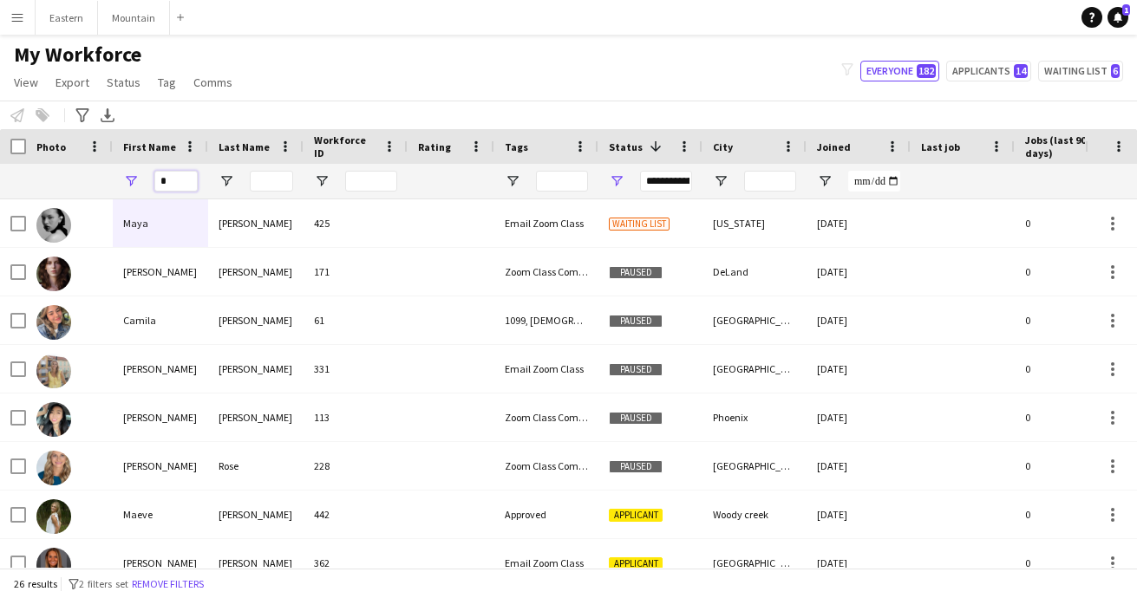
type input "**"
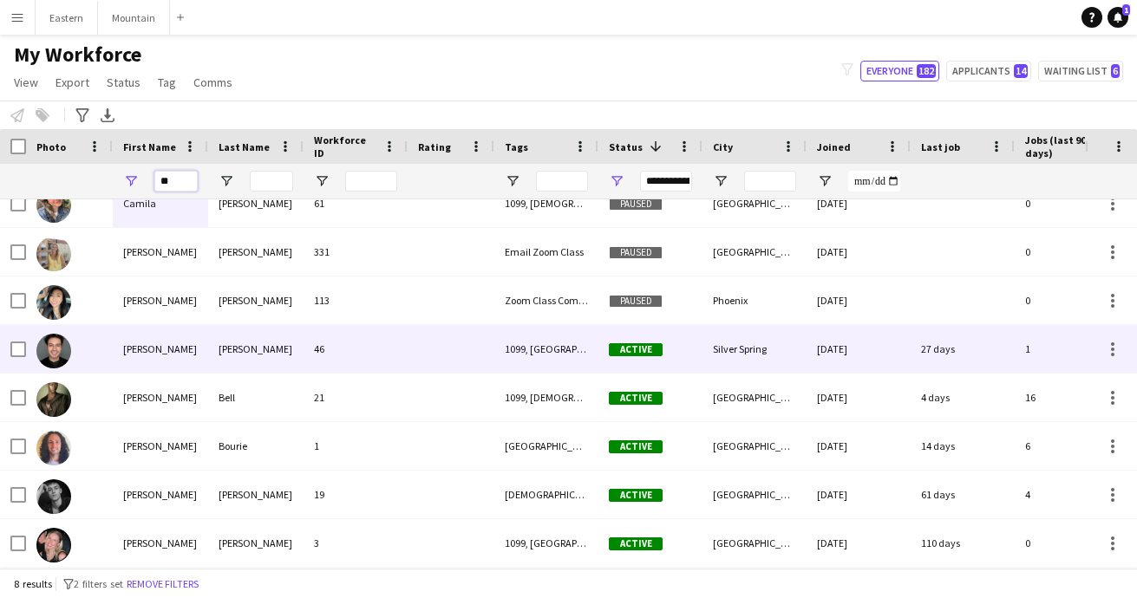
scroll to position [20, 0]
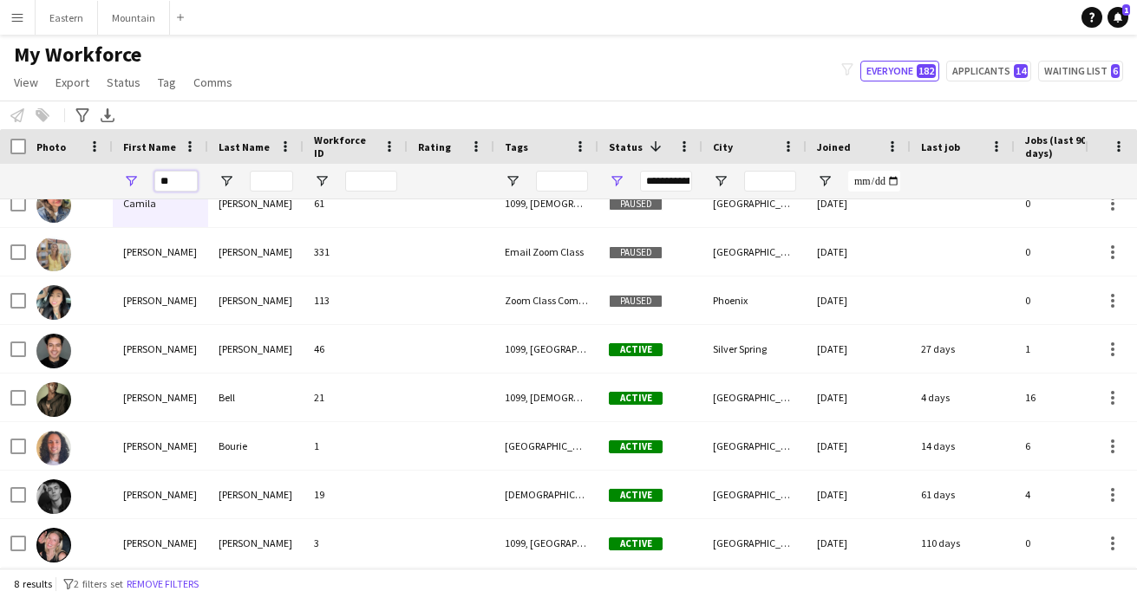
drag, startPoint x: 180, startPoint y: 183, endPoint x: 139, endPoint y: 183, distance: 41.6
click at [139, 183] on div "**" at bounding box center [160, 181] width 95 height 35
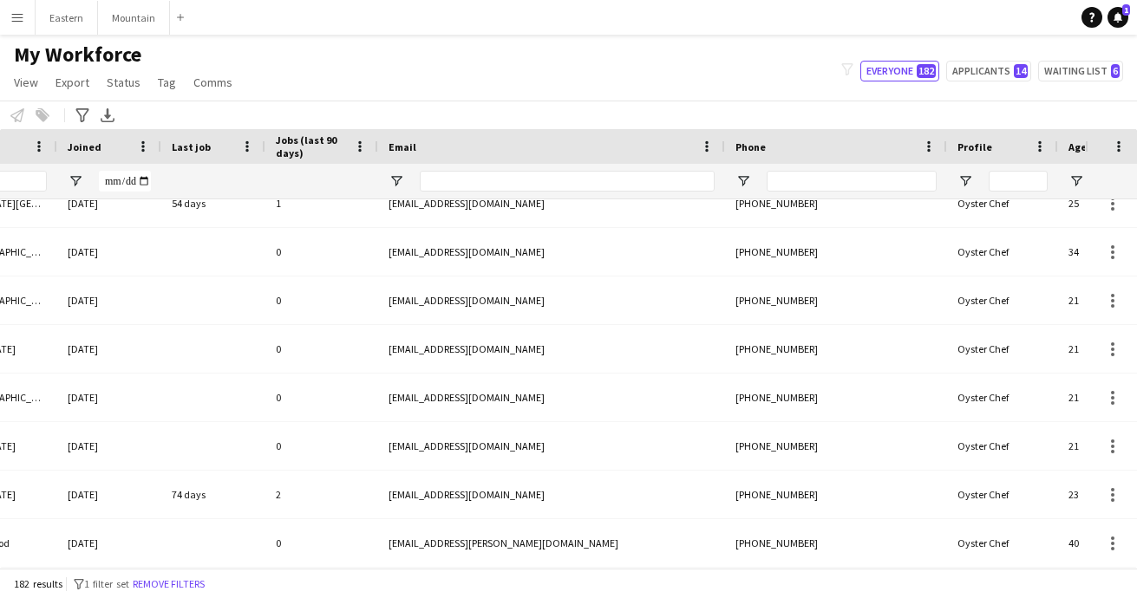
scroll to position [0, 637]
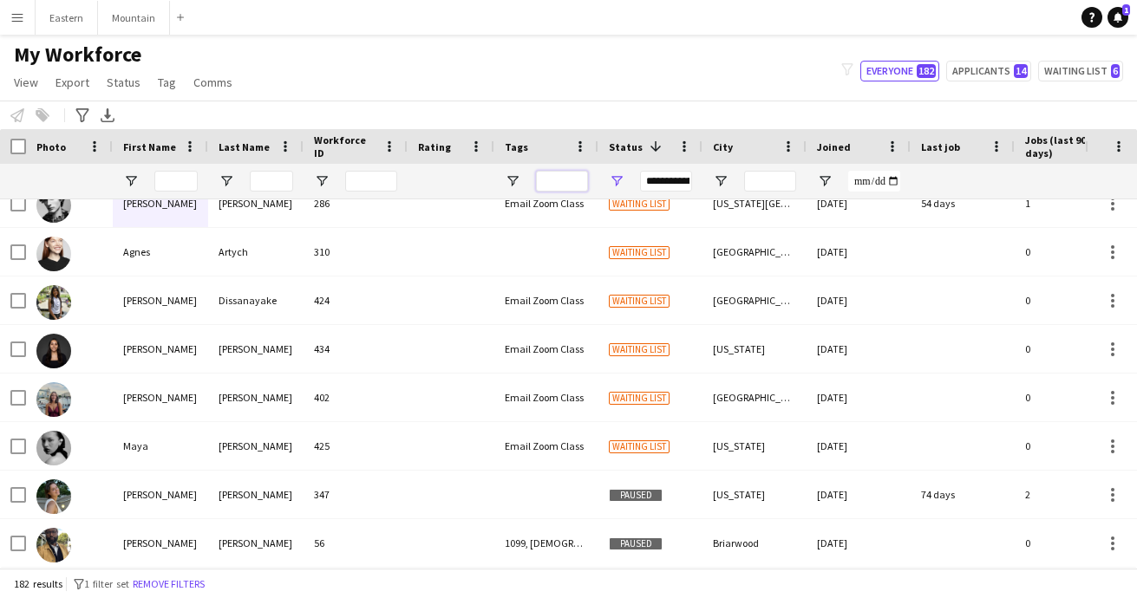
click at [564, 178] on input "Tags Filter Input" at bounding box center [562, 181] width 52 height 21
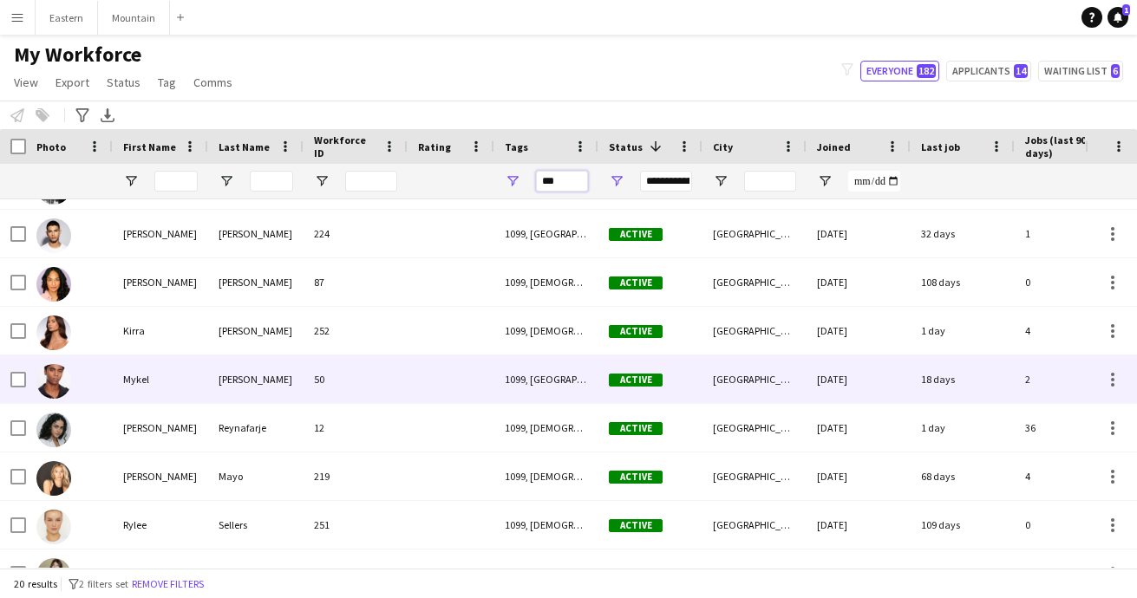
type input "***"
click at [181, 371] on div "Mykel" at bounding box center [160, 380] width 95 height 48
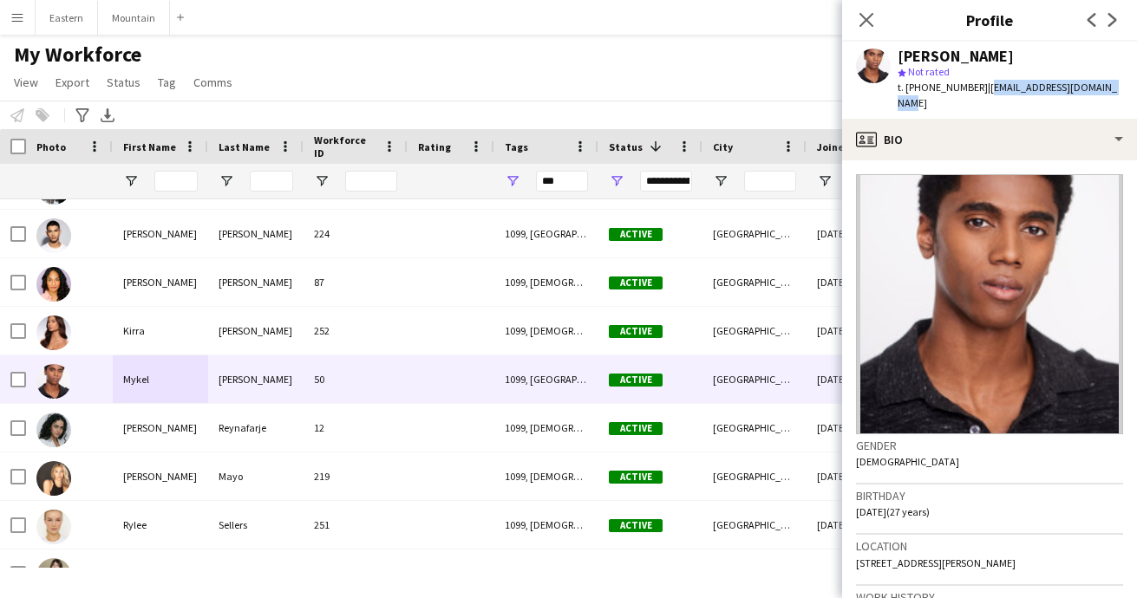
drag, startPoint x: 974, startPoint y: 88, endPoint x: 1116, endPoint y: 90, distance: 142.2
click at [1116, 90] on app-profile-header "Mykel Dillard star Not rated t. +16163280730 | mykel.dillard23@gmail.com" at bounding box center [989, 80] width 295 height 77
copy span "[EMAIL_ADDRESS][DOMAIN_NAME]"
click at [868, 16] on icon "Close pop-in" at bounding box center [866, 19] width 16 height 16
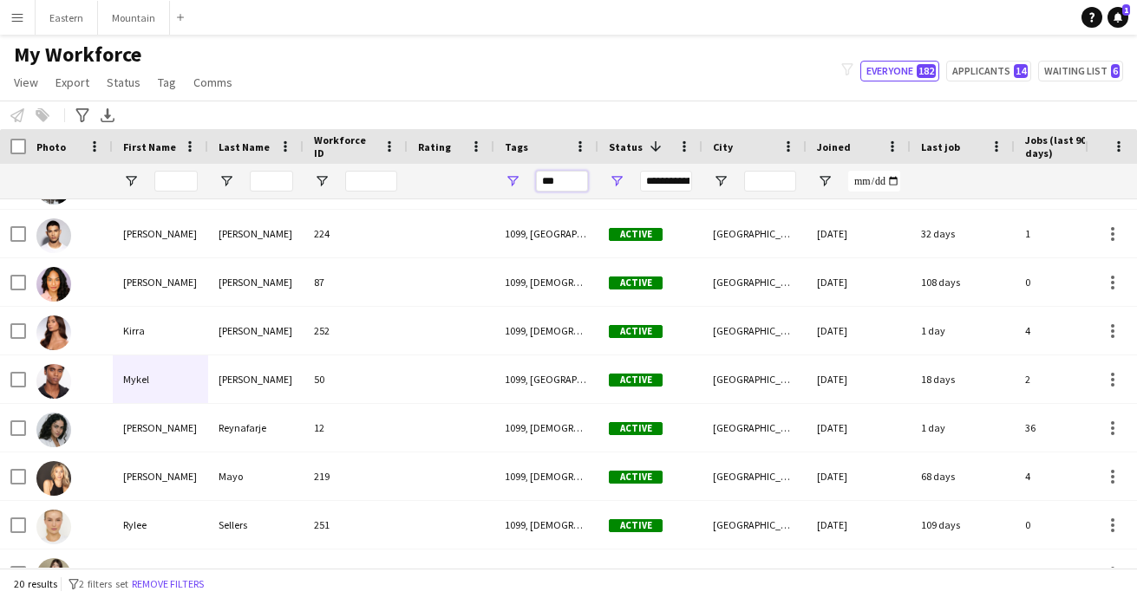
drag, startPoint x: 571, startPoint y: 177, endPoint x: 524, endPoint y: 176, distance: 47.7
click at [524, 176] on div "***" at bounding box center [546, 181] width 104 height 35
